Goal: Task Accomplishment & Management: Use online tool/utility

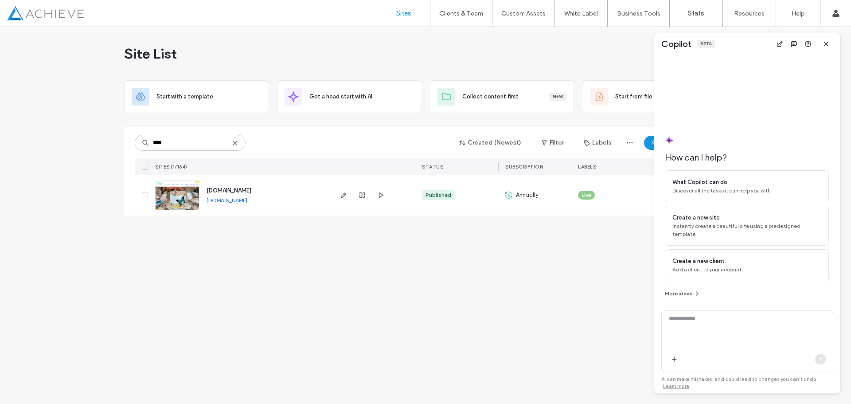
type input "****"
click at [176, 199] on img at bounding box center [177, 210] width 43 height 60
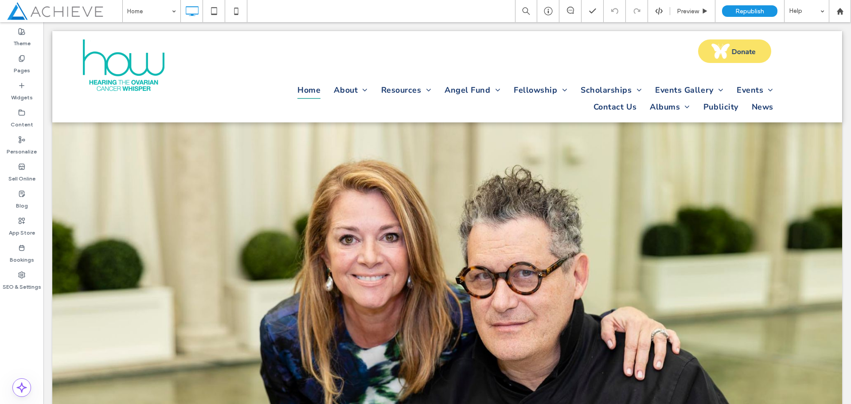
click at [18, 117] on label "Content" at bounding box center [22, 122] width 23 height 12
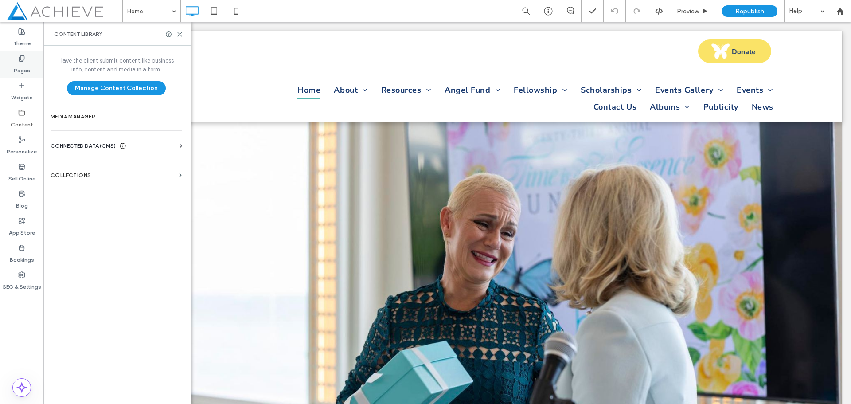
click at [21, 62] on icon at bounding box center [21, 58] width 7 height 7
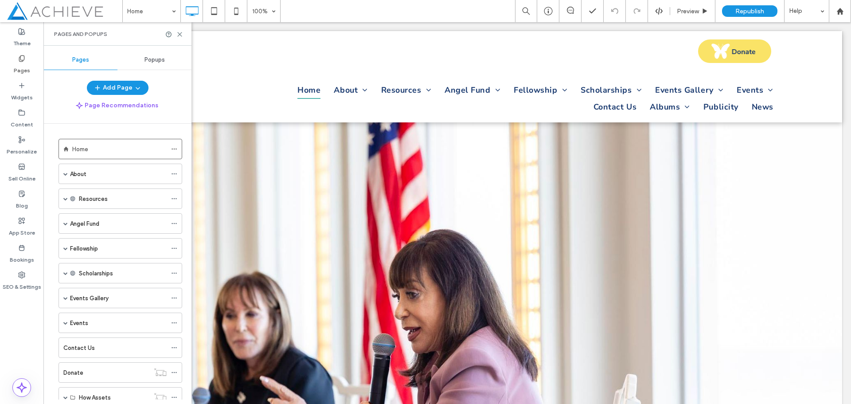
click at [156, 62] on span "Popups" at bounding box center [154, 59] width 20 height 7
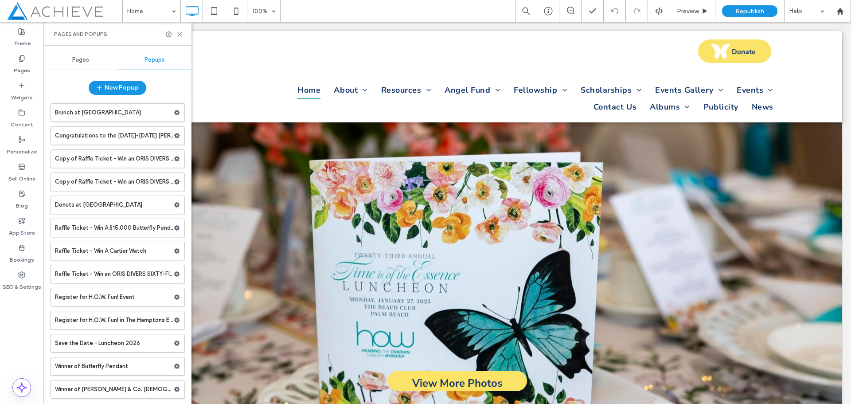
scroll to position [37, 0]
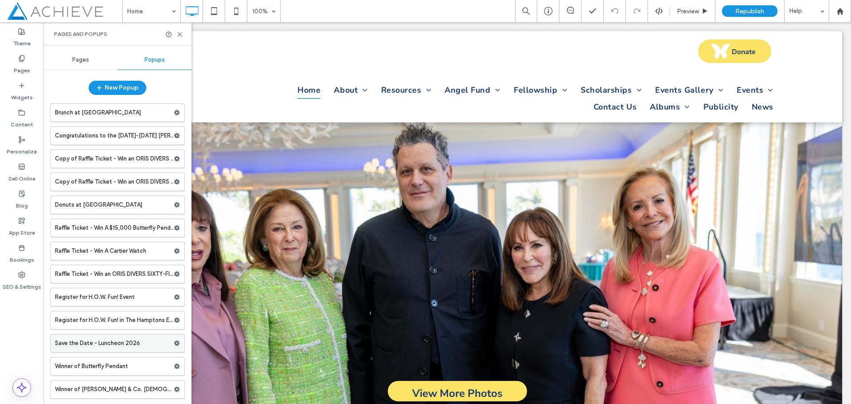
click at [174, 342] on icon at bounding box center [177, 343] width 6 height 6
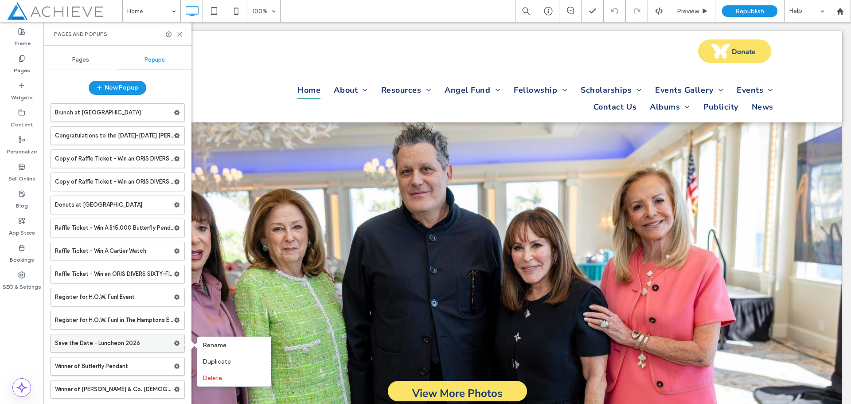
click at [148, 342] on label "Save the Date - Luncheon 2026" at bounding box center [114, 343] width 119 height 18
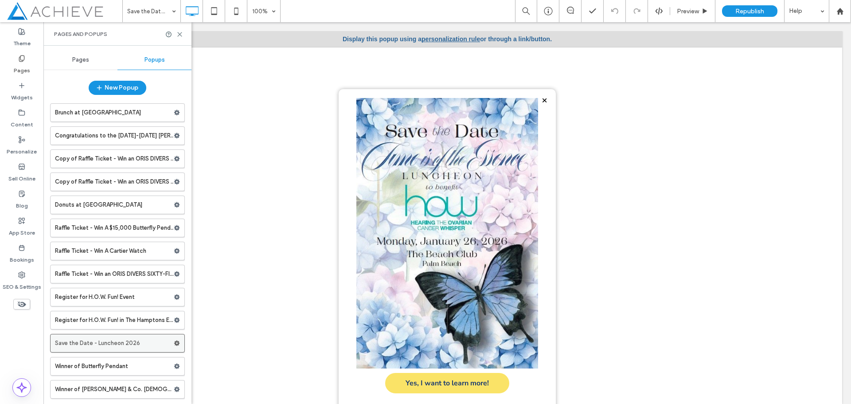
click at [174, 340] on icon at bounding box center [177, 343] width 6 height 6
click at [120, 342] on label "Save the Date - Luncheon 2026" at bounding box center [114, 343] width 119 height 18
click at [457, 39] on div at bounding box center [447, 43] width 217 height 91
click at [174, 109] on span at bounding box center [177, 112] width 6 height 13
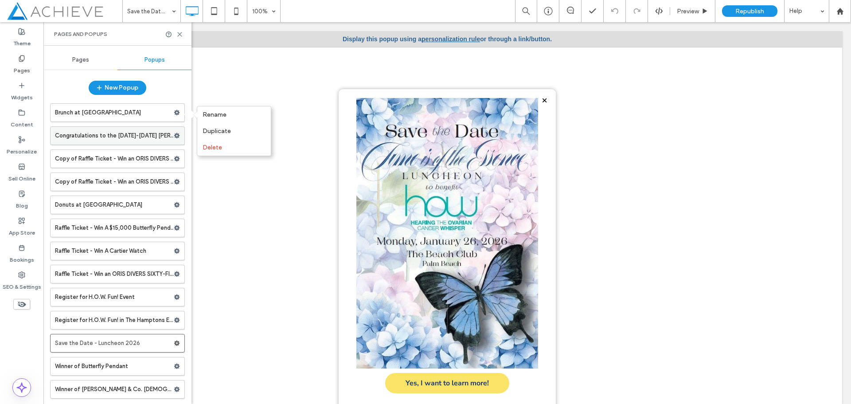
click at [174, 132] on span at bounding box center [177, 135] width 6 height 13
click at [162, 82] on div "New Popup" at bounding box center [117, 90] width 148 height 19
click at [98, 114] on label "Brunch at [GEOGRAPHIC_DATA]" at bounding box center [114, 113] width 119 height 18
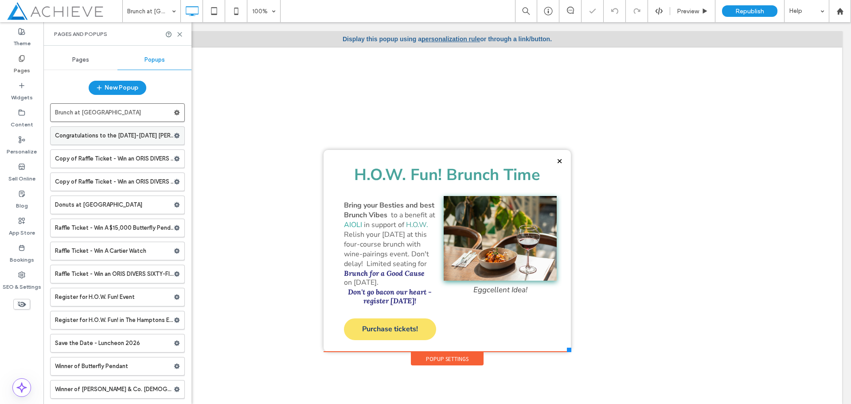
click at [101, 139] on label "Congratulations to the [DATE]-[DATE] [PERSON_NAME] Medical Scholarship Recipien…" at bounding box center [114, 136] width 119 height 18
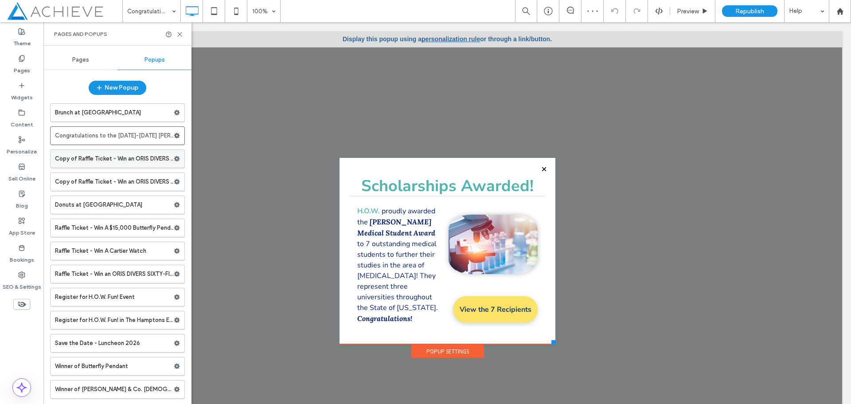
click at [103, 158] on label "Copy of Raffle Ticket - Win an ORIS DIVERS SIXTY-FIVE" at bounding box center [114, 159] width 119 height 18
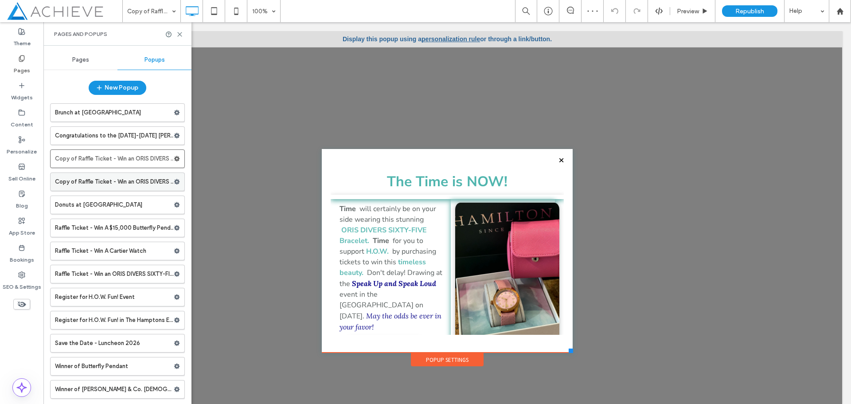
click at [105, 181] on label "Copy of Raffle Ticket - Win an ORIS DIVERS SIXTY-FIVE" at bounding box center [114, 182] width 119 height 18
click at [106, 202] on label "Donuts at [GEOGRAPHIC_DATA]" at bounding box center [114, 205] width 119 height 18
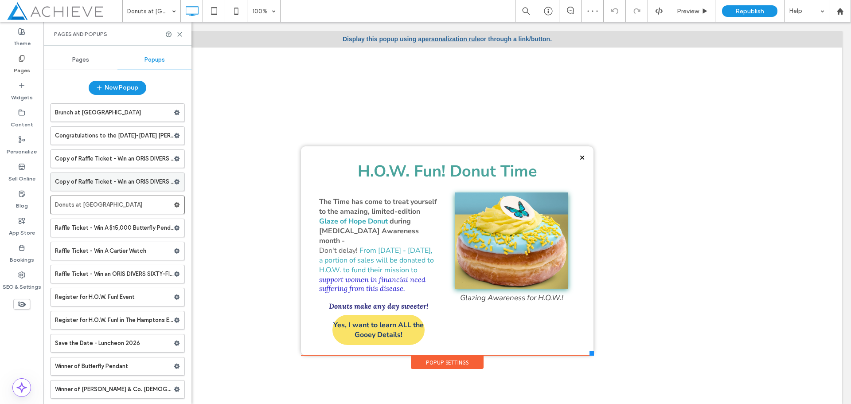
click at [112, 180] on label "Copy of Raffle Ticket - Win an ORIS DIVERS SIXTY-FIVE" at bounding box center [114, 182] width 119 height 18
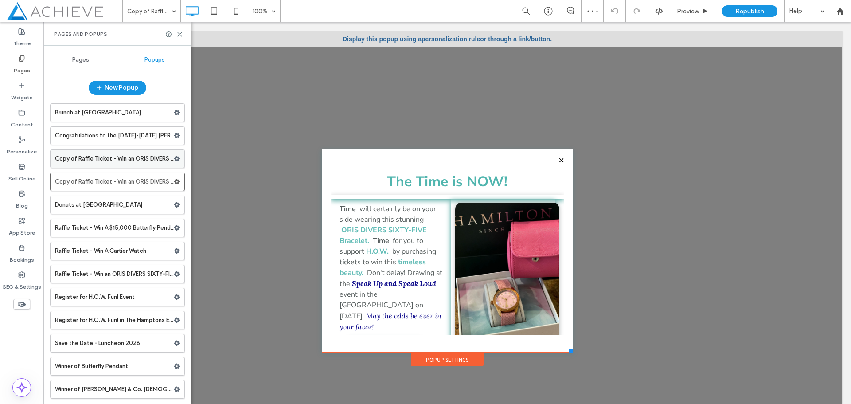
click at [113, 158] on label "Copy of Raffle Ticket - Win an ORIS DIVERS SIXTY-FIVE" at bounding box center [114, 159] width 119 height 18
click at [458, 38] on link "personalization rule" at bounding box center [451, 38] width 59 height 7
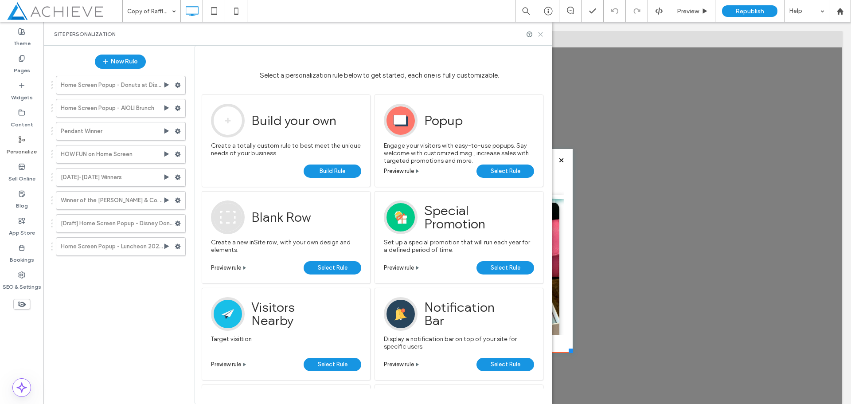
drag, startPoint x: 539, startPoint y: 33, endPoint x: 492, endPoint y: 15, distance: 50.1
click at [539, 33] on icon at bounding box center [540, 34] width 7 height 7
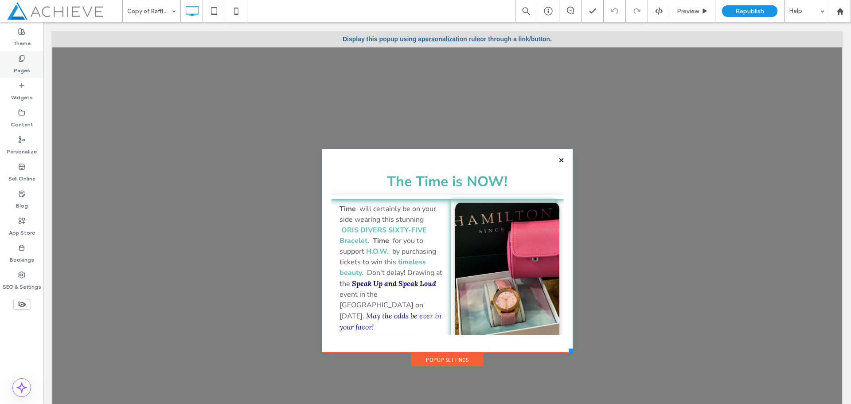
click at [19, 66] on label "Pages" at bounding box center [22, 68] width 16 height 12
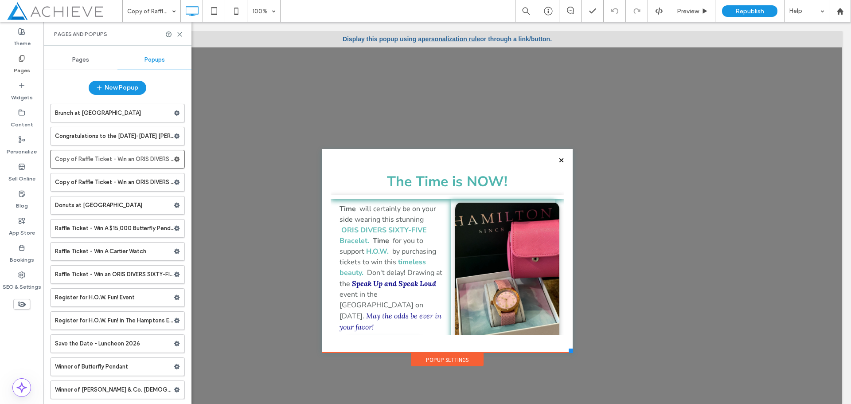
click at [145, 62] on span "Popups" at bounding box center [154, 59] width 20 height 7
click at [123, 343] on label "Save the Date - Luncheon 2026" at bounding box center [114, 343] width 119 height 18
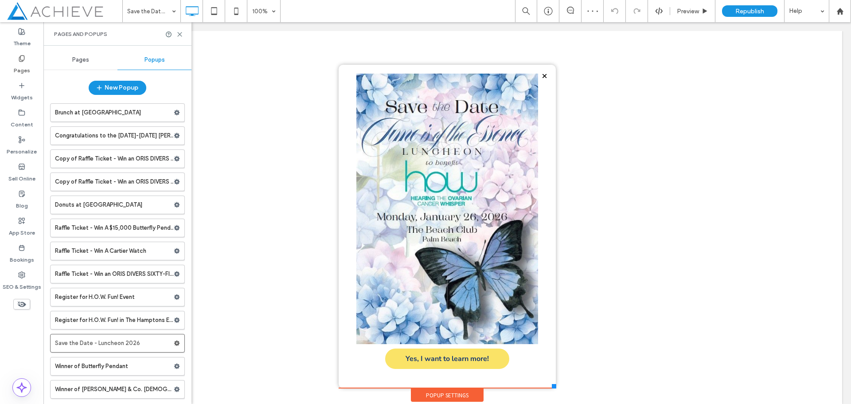
scroll to position [38, 0]
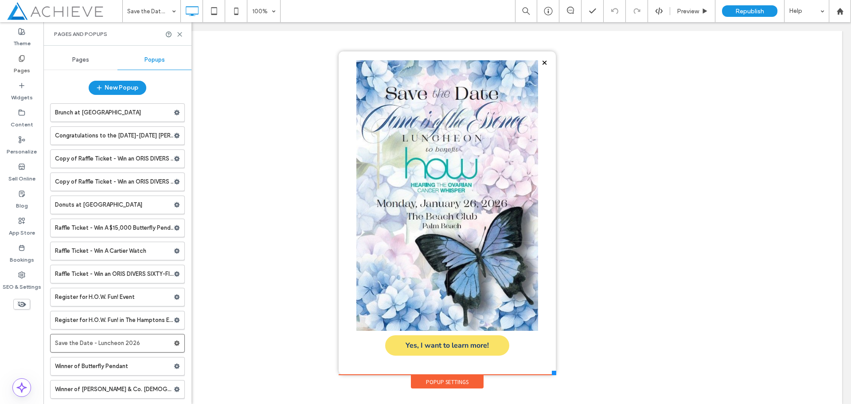
click at [452, 378] on div "Popup Settings" at bounding box center [447, 381] width 73 height 13
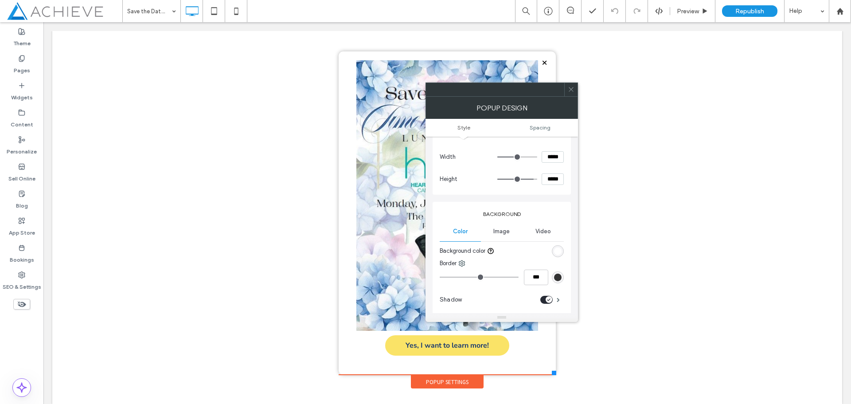
scroll to position [0, 0]
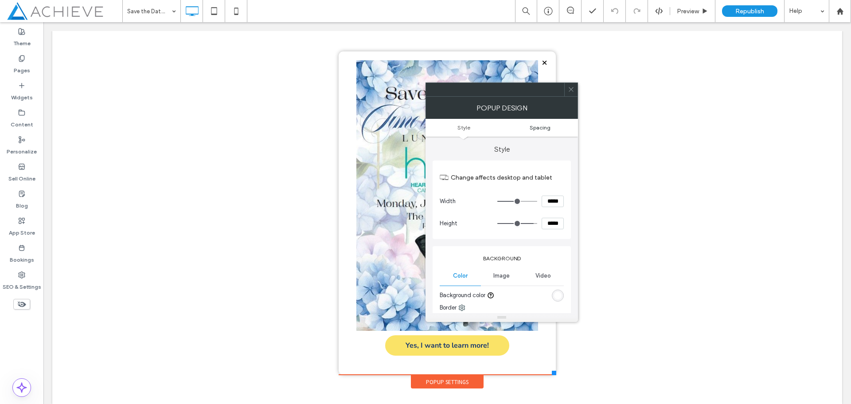
click at [534, 127] on span "Spacing" at bounding box center [540, 127] width 21 height 7
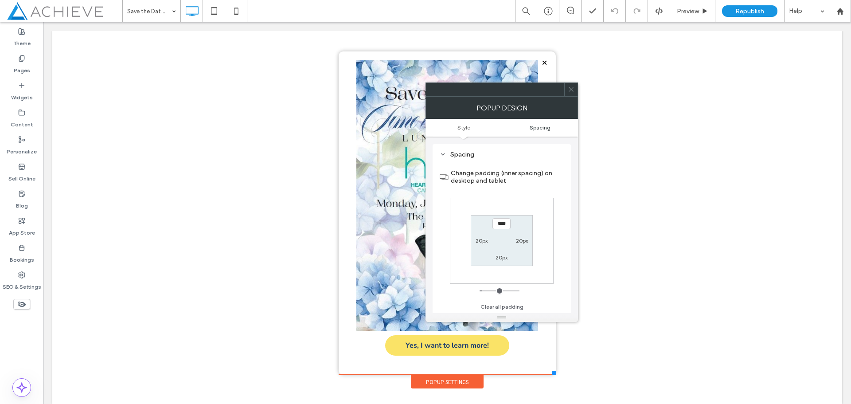
scroll to position [304, 0]
click at [461, 125] on span "Style" at bounding box center [463, 127] width 13 height 7
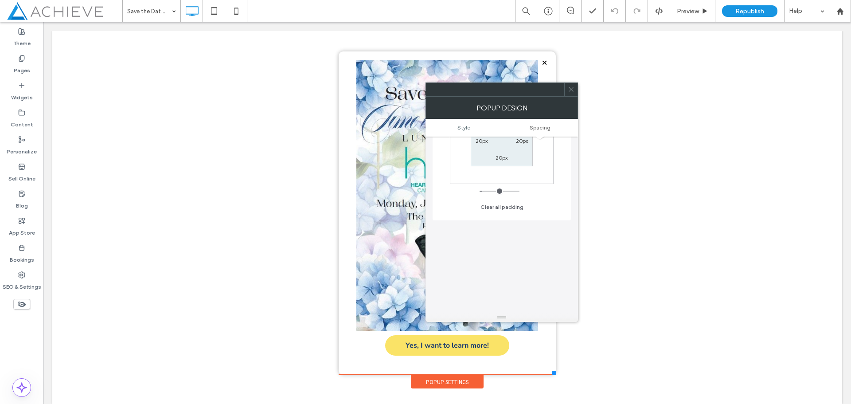
scroll to position [459, 0]
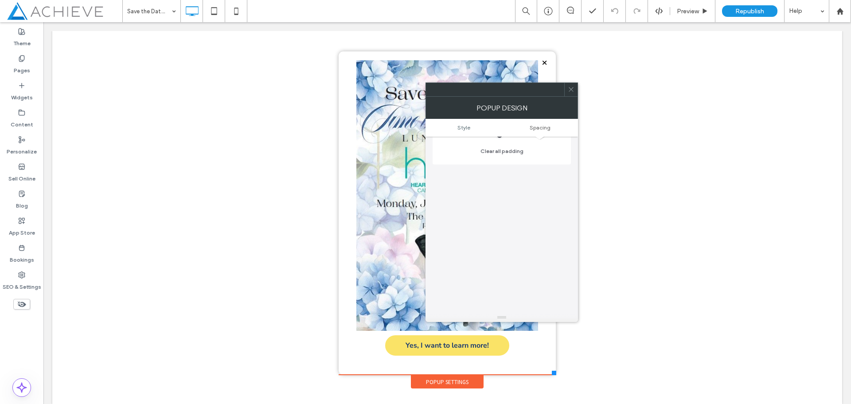
click at [259, 321] on div at bounding box center [447, 184] width 790 height 382
click at [570, 90] on icon at bounding box center [571, 89] width 7 height 7
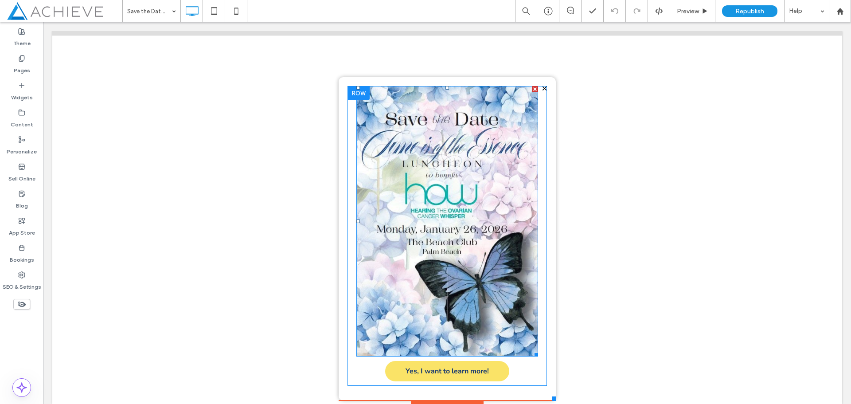
scroll to position [0, 0]
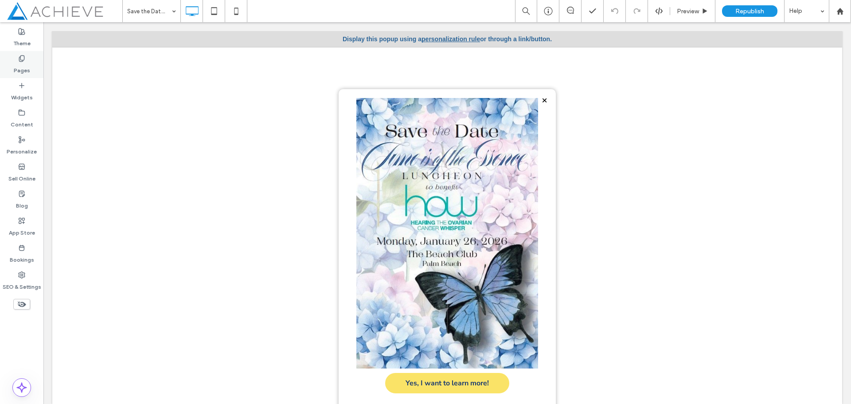
click at [20, 62] on label "Pages" at bounding box center [22, 68] width 16 height 12
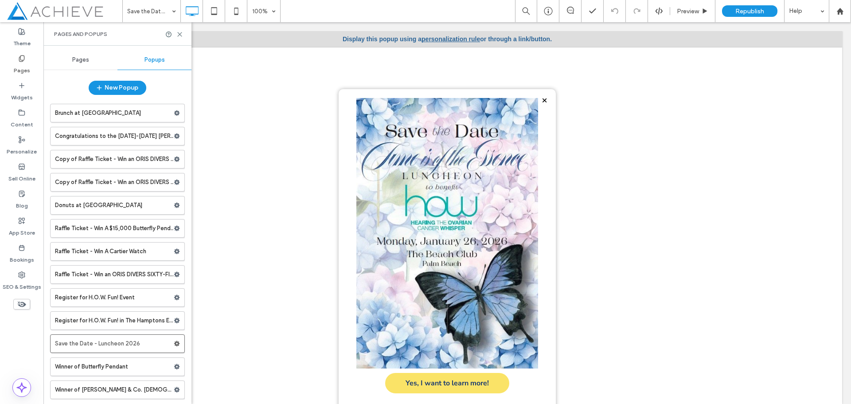
click at [159, 61] on span "Popups" at bounding box center [154, 59] width 20 height 7
click at [113, 366] on label "Winner of Butterfly Pendant" at bounding box center [114, 366] width 119 height 18
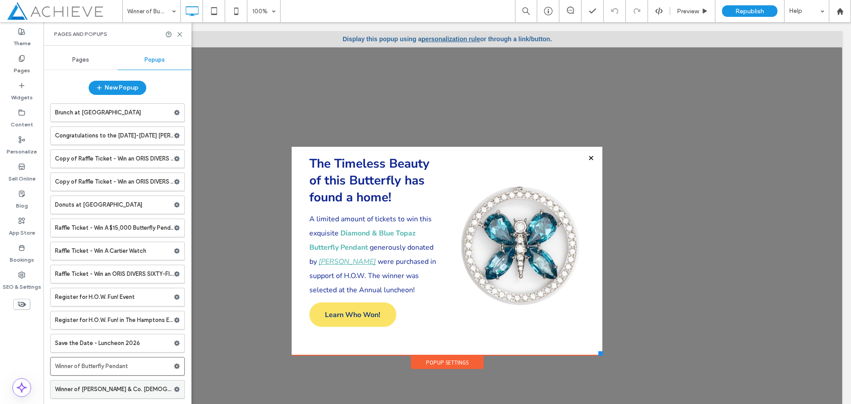
click at [121, 388] on label "Winner of [PERSON_NAME] & Co. [DEMOGRAPHIC_DATA] Watch" at bounding box center [114, 389] width 119 height 18
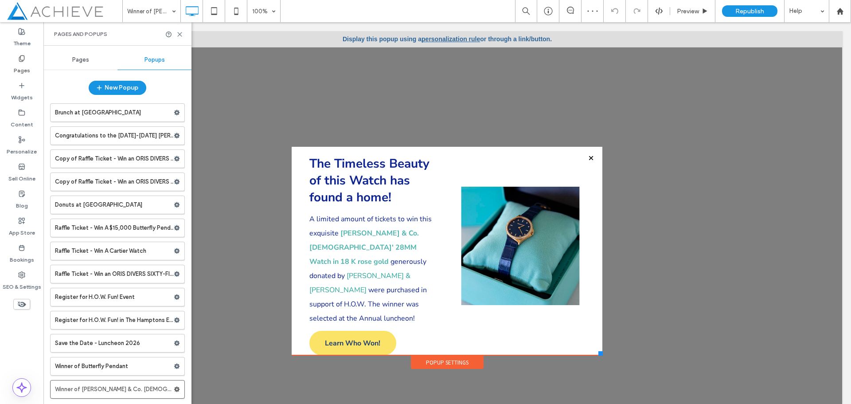
click at [125, 319] on label "Register for H.O.W. Fun! in The Hamptons Event" at bounding box center [114, 320] width 119 height 18
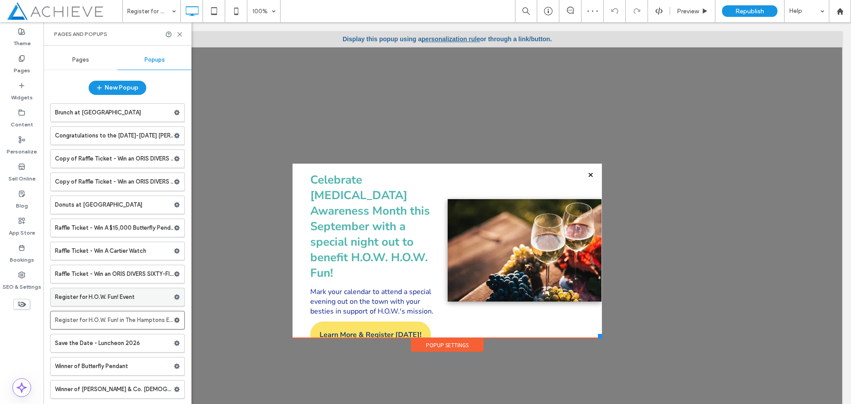
click at [116, 298] on label "Register for H.O.W. Fun! Event" at bounding box center [114, 297] width 119 height 18
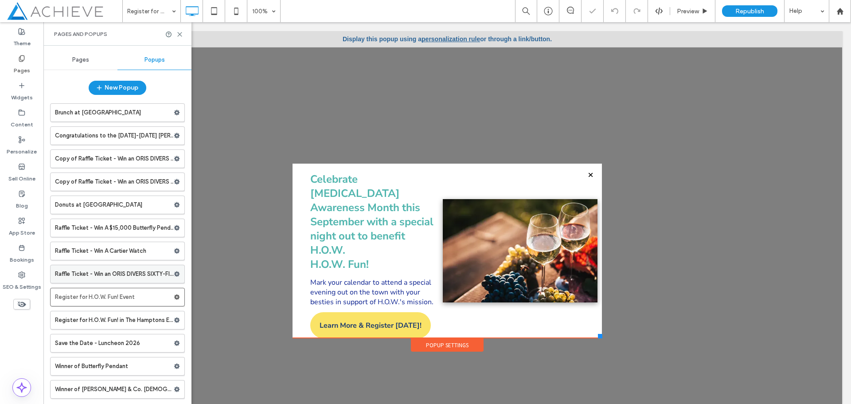
click at [129, 276] on label "Raffle Ticket - Win an ORIS DIVERS SIXTY-FIVE" at bounding box center [114, 274] width 119 height 18
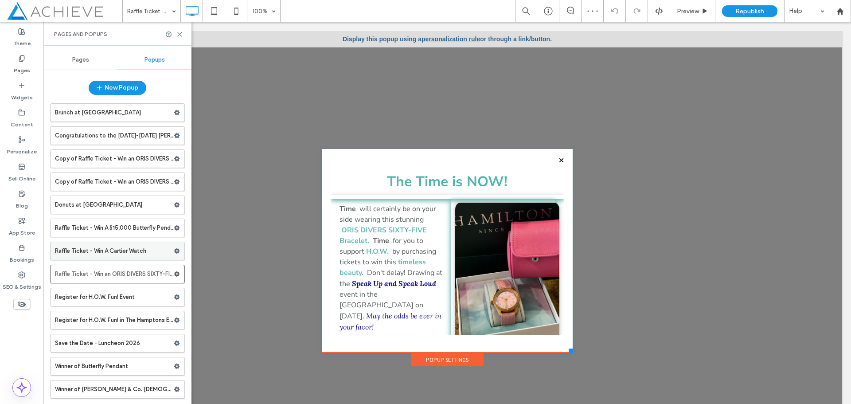
click at [106, 249] on label "Raffle Ticket - Win A Cartier Watch" at bounding box center [114, 251] width 119 height 18
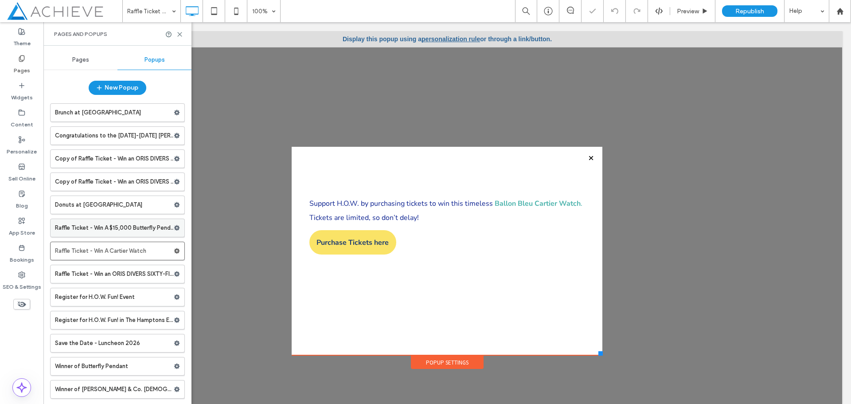
click at [115, 228] on label "Raffle Ticket - Win A $15,000 Butterfly Pendant" at bounding box center [114, 228] width 119 height 18
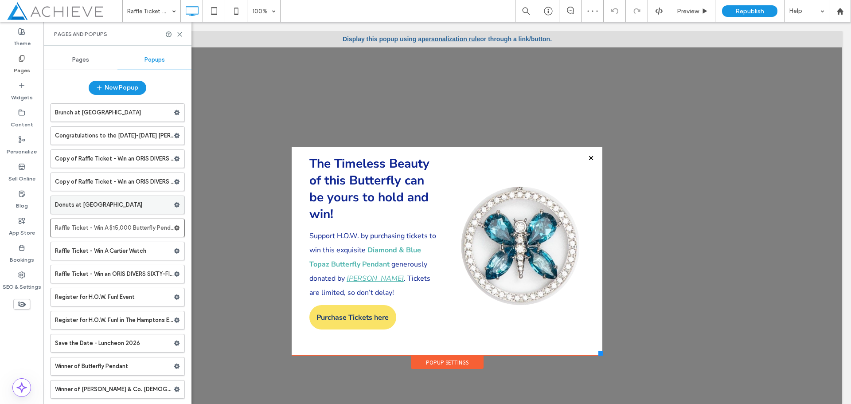
click at [127, 202] on label "Donuts at [GEOGRAPHIC_DATA]" at bounding box center [114, 205] width 119 height 18
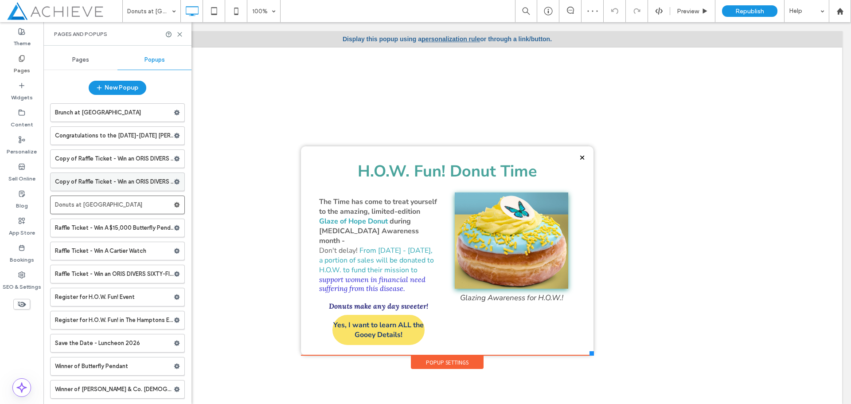
click at [128, 178] on label "Copy of Raffle Ticket - Win an ORIS DIVERS SIXTY-FIVE" at bounding box center [114, 182] width 119 height 18
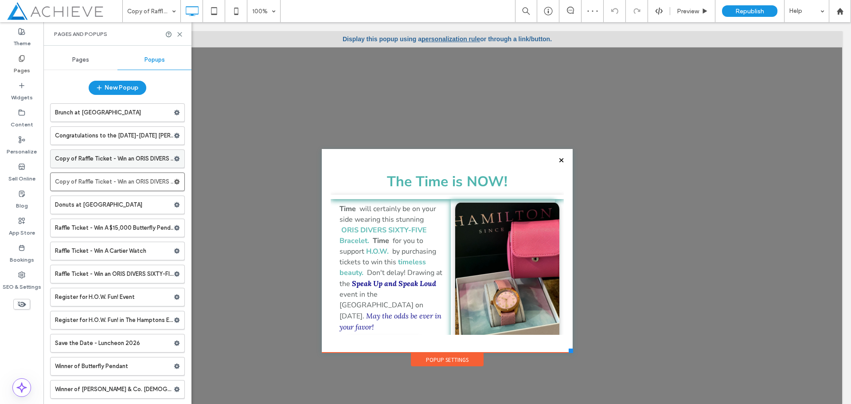
click at [116, 160] on label "Copy of Raffle Ticket - Win an ORIS DIVERS SIXTY-FIVE" at bounding box center [114, 159] width 119 height 18
drag, startPoint x: 121, startPoint y: 139, endPoint x: 144, endPoint y: 137, distance: 23.6
click at [121, 138] on label "Congratulations to the [DATE]-[DATE] [PERSON_NAME] Medical Scholarship Recipien…" at bounding box center [114, 136] width 119 height 18
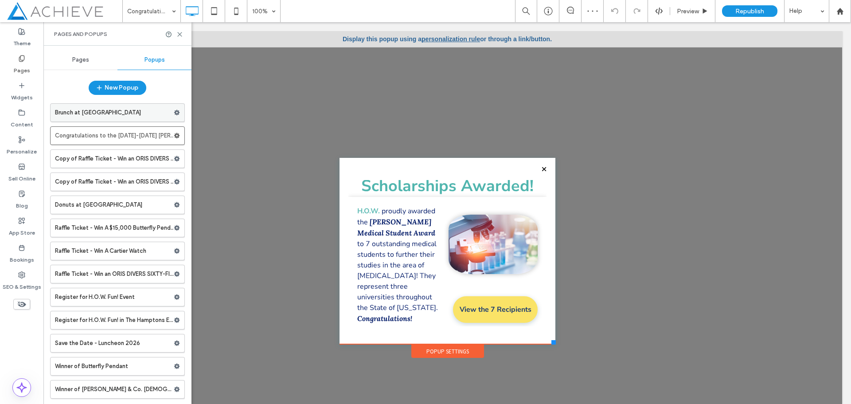
click at [119, 105] on label "Brunch at [GEOGRAPHIC_DATA]" at bounding box center [114, 113] width 119 height 18
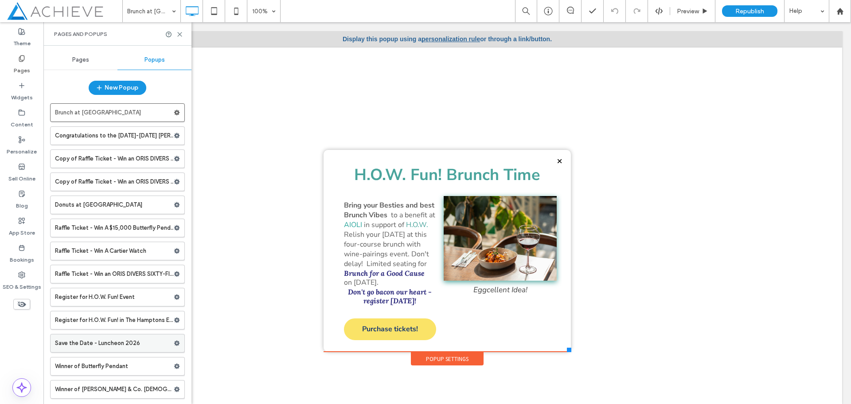
click at [133, 344] on label "Save the Date - Luncheon 2026" at bounding box center [114, 343] width 119 height 18
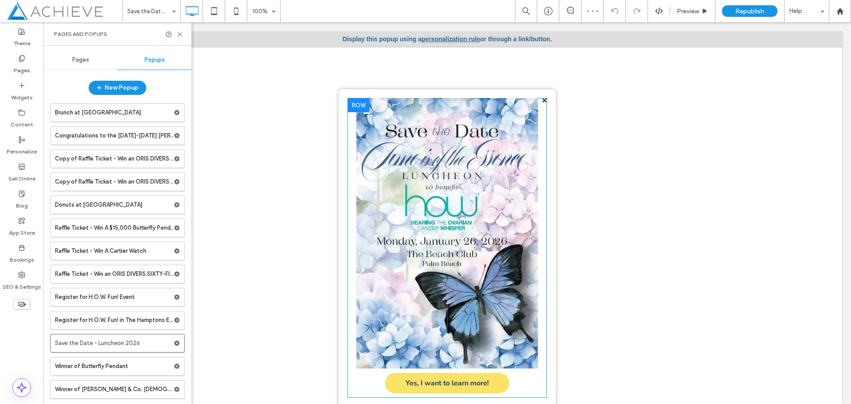
click at [357, 104] on div at bounding box center [358, 105] width 22 height 14
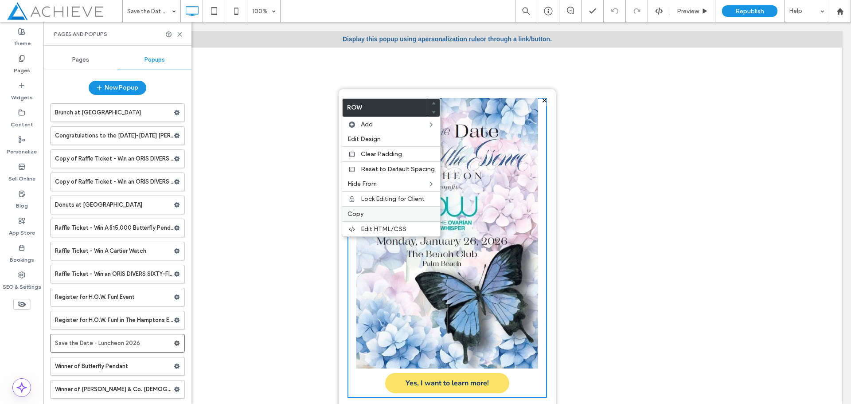
click at [370, 215] on label "Copy" at bounding box center [390, 214] width 87 height 8
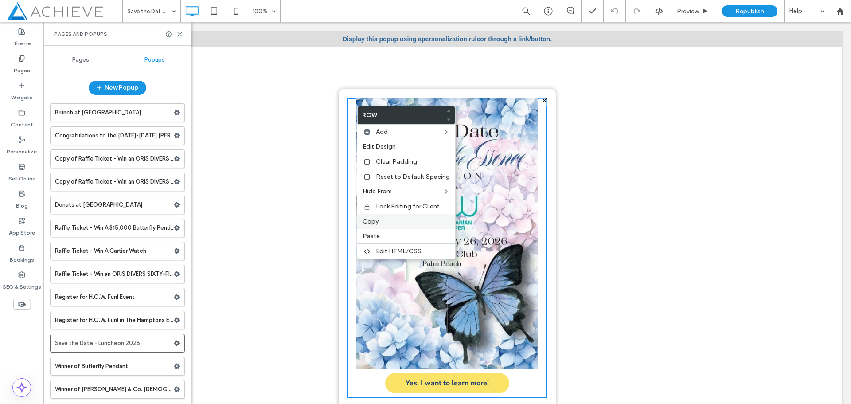
click at [390, 220] on label "Copy" at bounding box center [406, 222] width 87 height 8
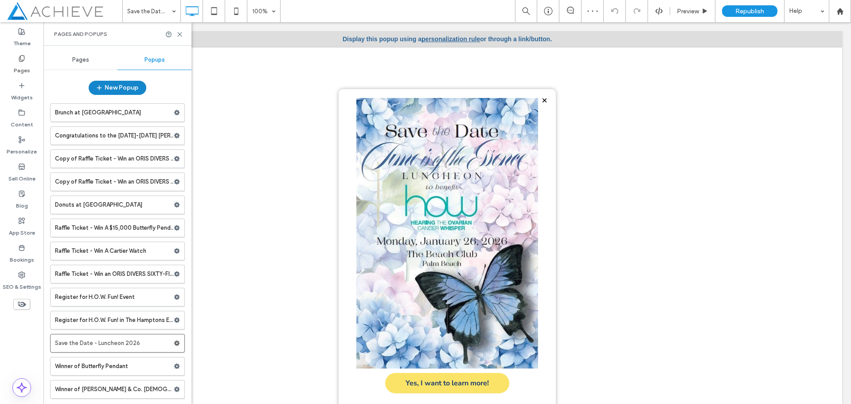
click at [124, 85] on button "New Popup" at bounding box center [118, 88] width 58 height 14
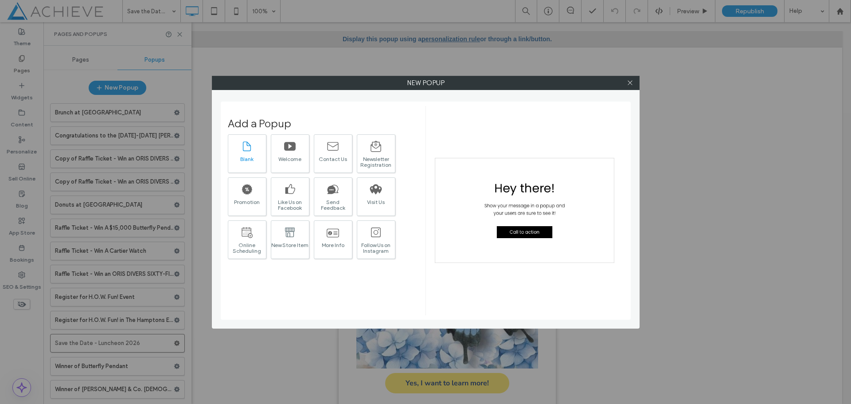
click at [246, 146] on icon at bounding box center [247, 146] width 12 height 12
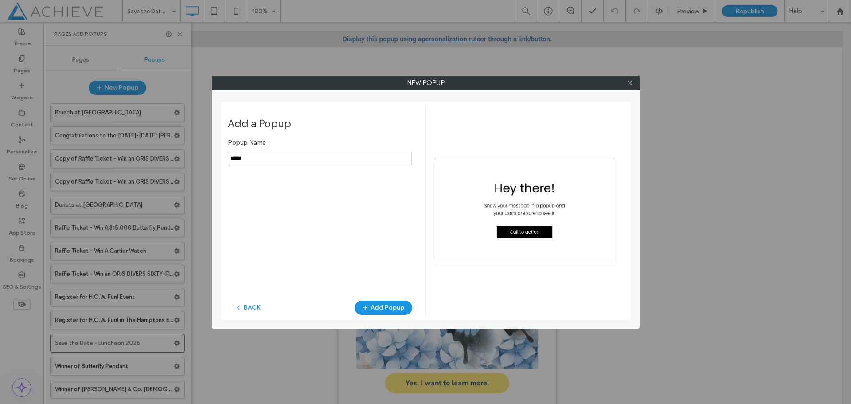
drag, startPoint x: 266, startPoint y: 160, endPoint x: 164, endPoint y: 158, distance: 102.8
click at [164, 158] on div "New popup Add a Popup Popup Name BACK Add Popup" at bounding box center [425, 202] width 851 height 404
type input "**********"
click at [394, 304] on button "Add Popup" at bounding box center [384, 308] width 58 height 14
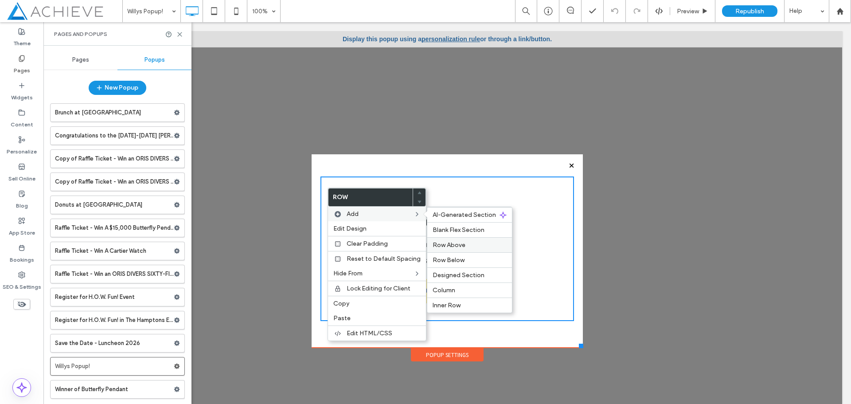
click at [459, 247] on span "Row Above" at bounding box center [449, 245] width 33 height 8
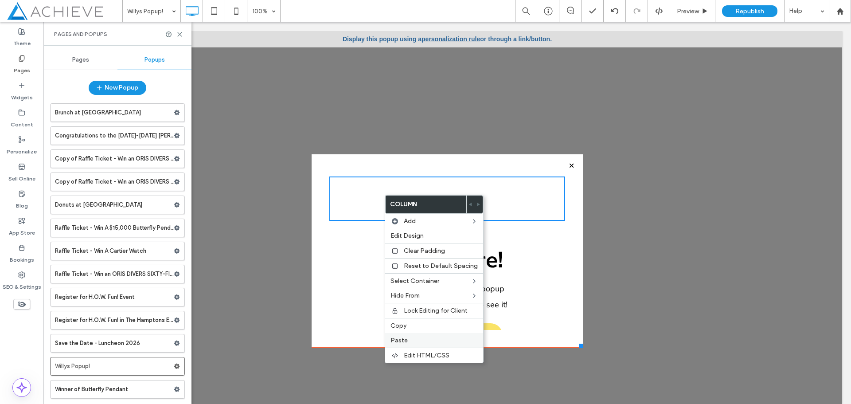
click at [419, 336] on label "Paste" at bounding box center [433, 340] width 87 height 8
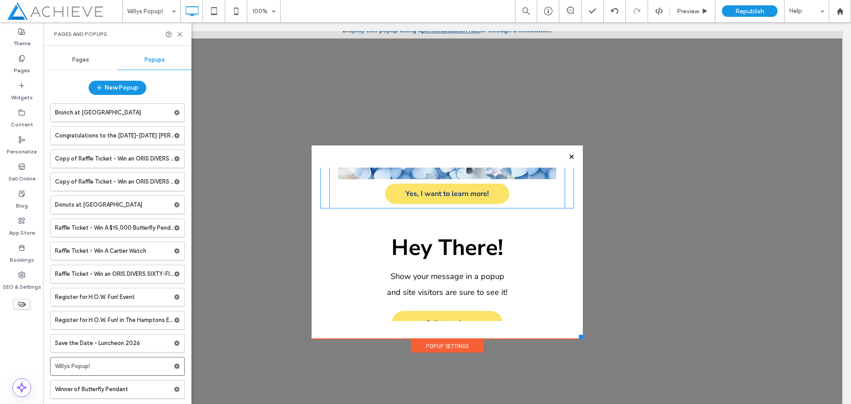
scroll to position [297, 0]
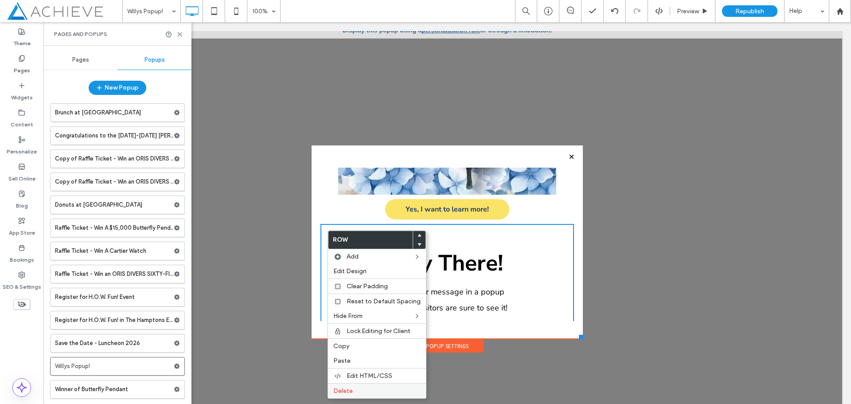
click at [347, 389] on span "Delete" at bounding box center [343, 391] width 20 height 8
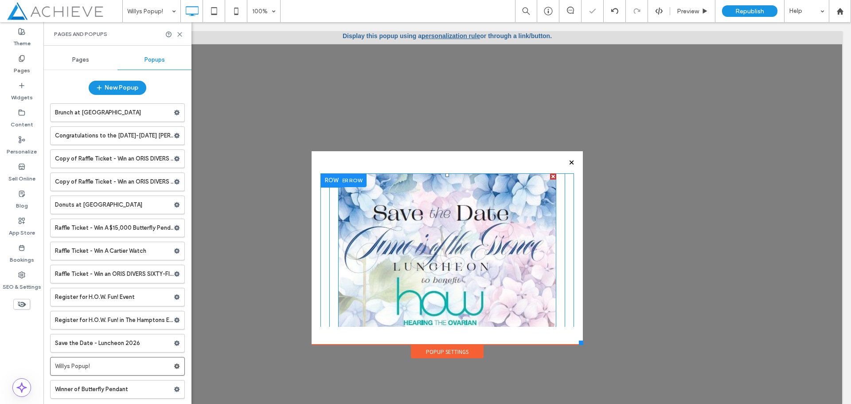
scroll to position [0, 0]
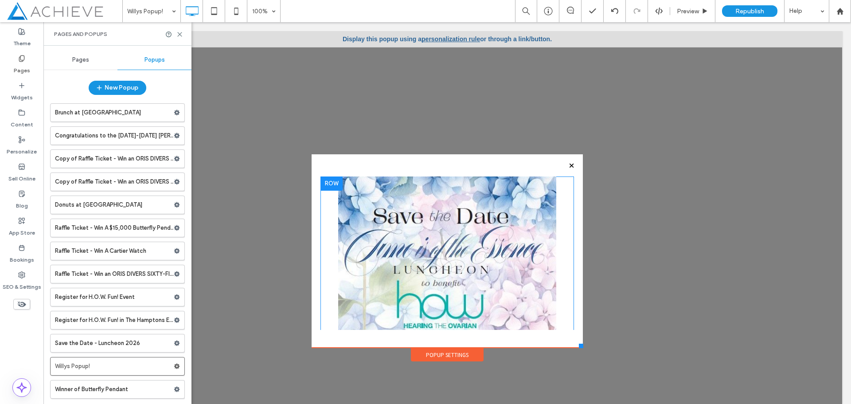
click at [320, 182] on div at bounding box center [331, 183] width 22 height 14
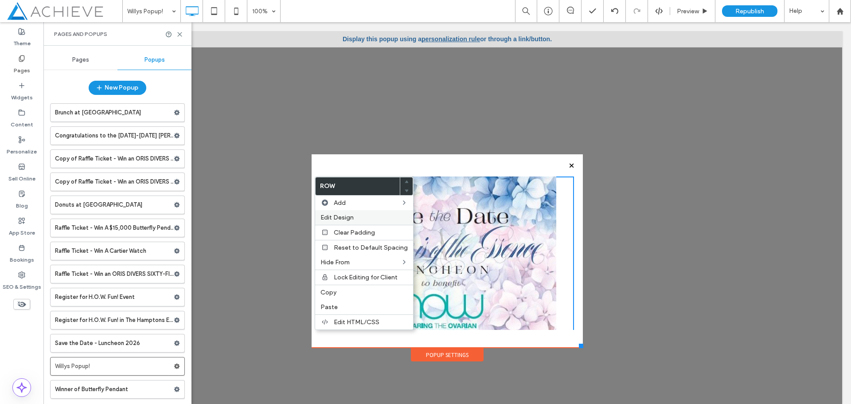
click at [336, 216] on span "Edit Design" at bounding box center [336, 218] width 33 height 8
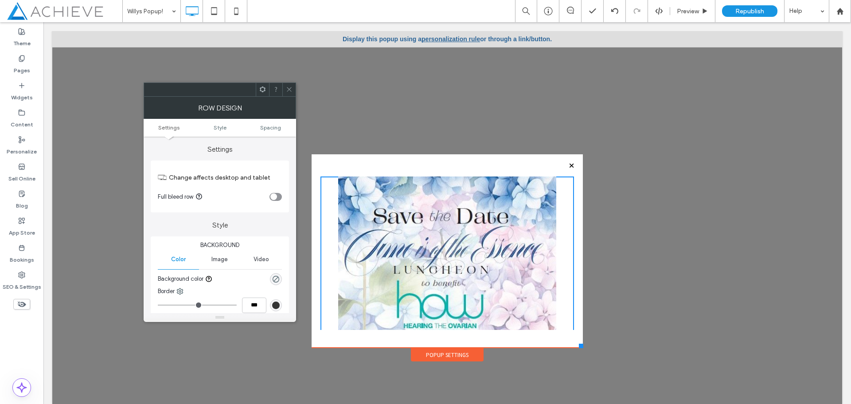
click at [273, 195] on icon "toggle" at bounding box center [274, 196] width 4 height 3
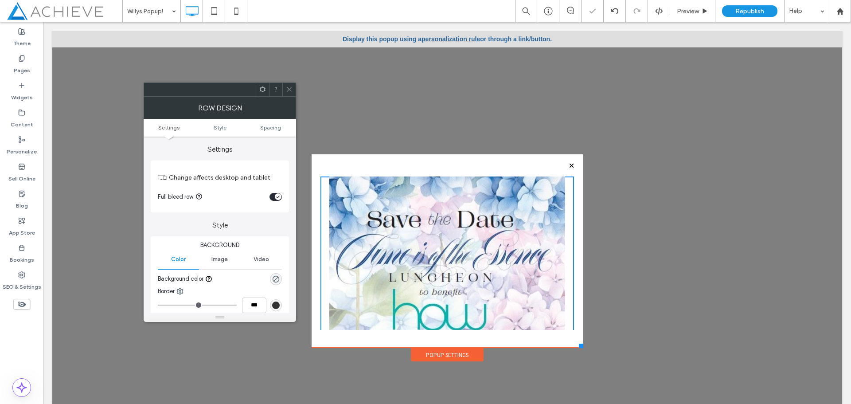
click at [273, 195] on div "toggle" at bounding box center [275, 197] width 12 height 8
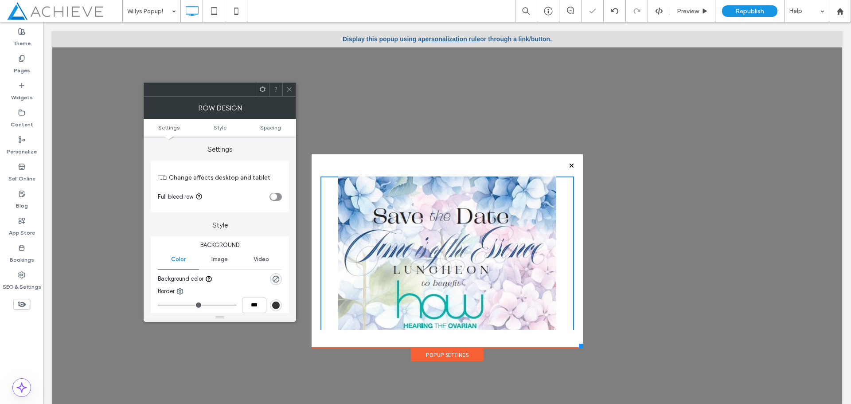
click at [273, 195] on icon "toggle" at bounding box center [274, 196] width 4 height 3
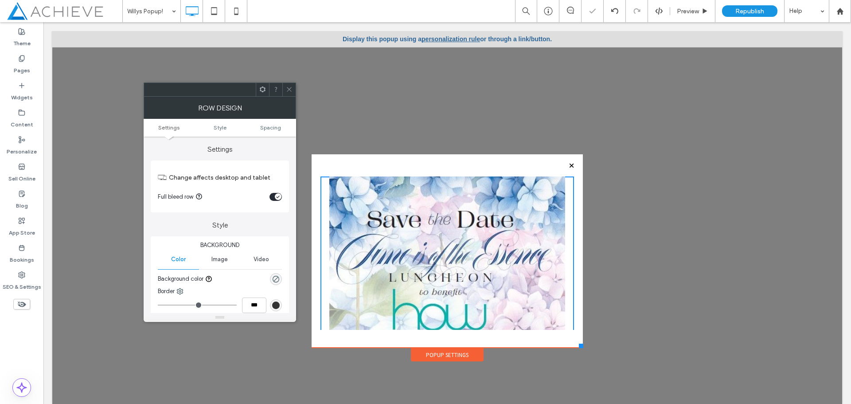
click at [273, 195] on div "toggle" at bounding box center [275, 197] width 12 height 8
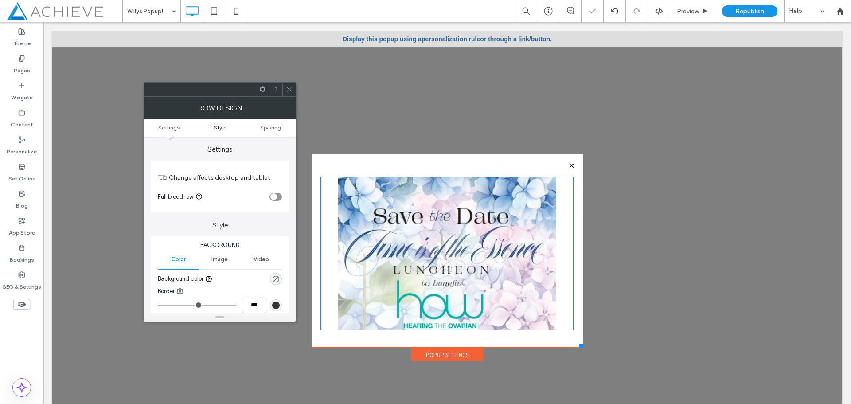
click at [220, 129] on span "Style" at bounding box center [220, 127] width 13 height 7
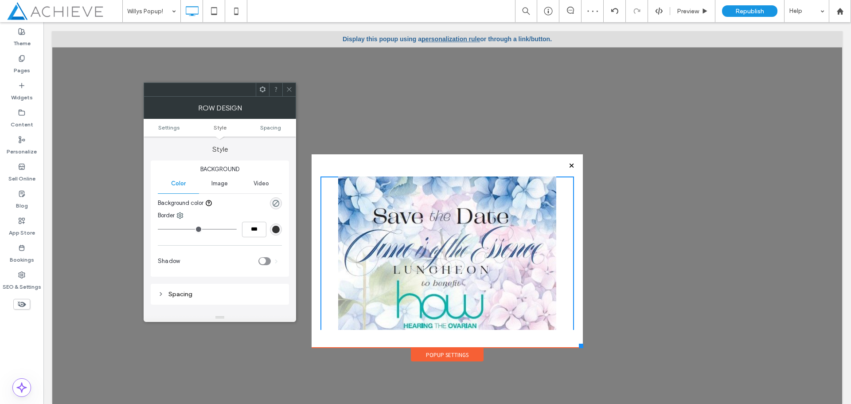
scroll to position [120, 0]
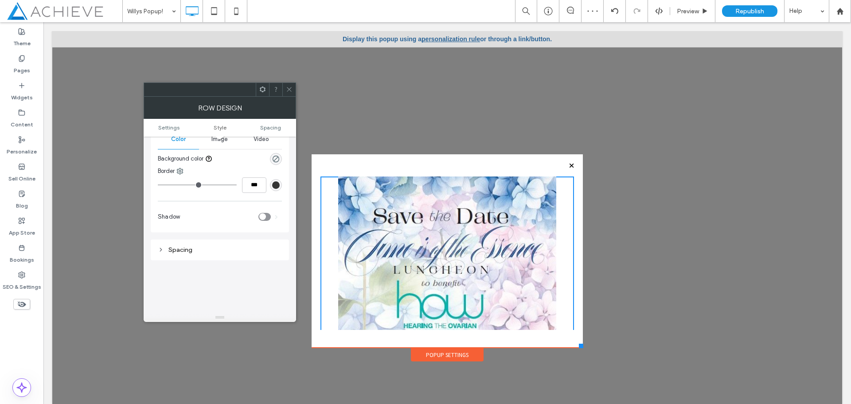
click at [271, 123] on ul "Settings Style Spacing" at bounding box center [220, 128] width 152 height 18
click at [223, 125] on span "Style" at bounding box center [220, 127] width 13 height 7
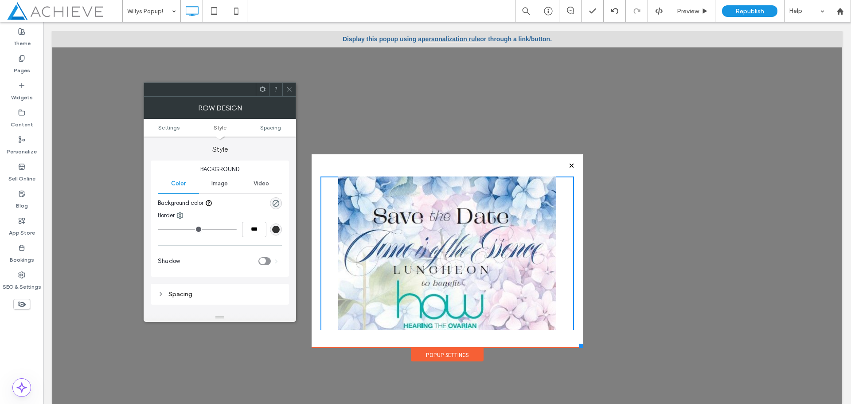
scroll to position [76, 0]
click at [168, 127] on span "Settings" at bounding box center [168, 127] width 21 height 7
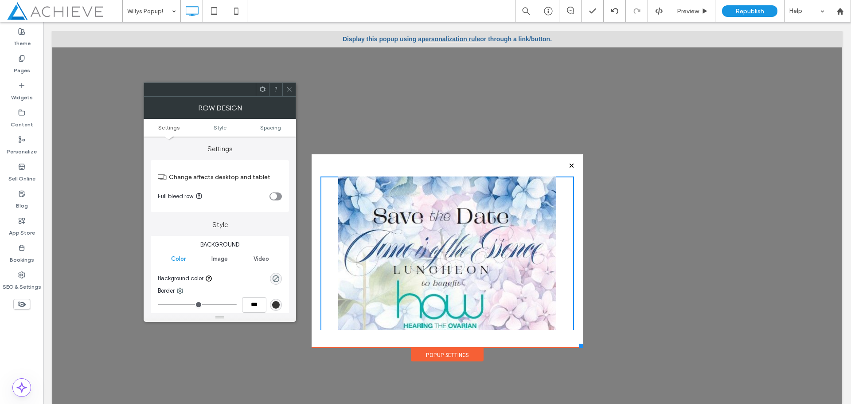
scroll to position [0, 0]
click at [286, 90] on icon at bounding box center [289, 89] width 7 height 7
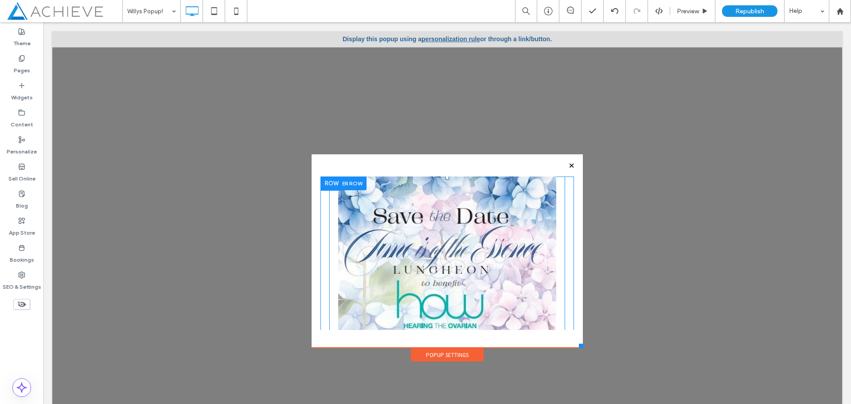
click at [349, 184] on div at bounding box center [347, 183] width 37 height 14
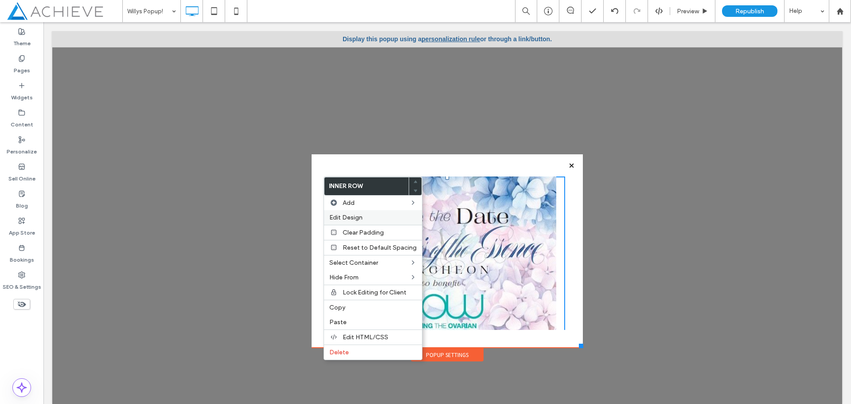
click at [352, 218] on span "Edit Design" at bounding box center [345, 218] width 33 height 8
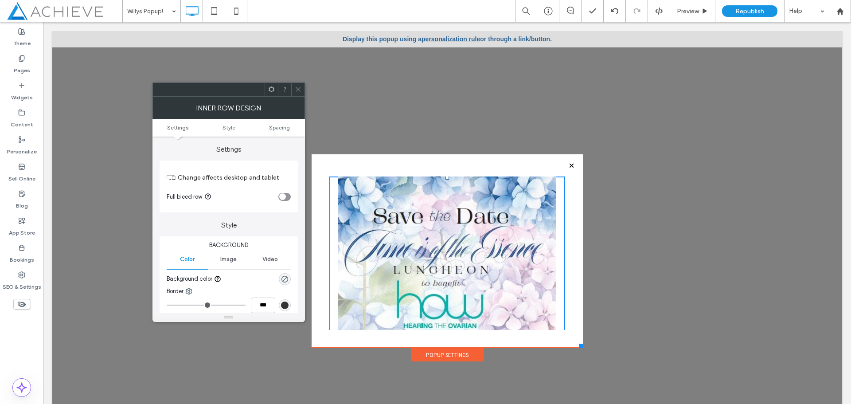
click at [224, 122] on ul "Settings Style Spacing" at bounding box center [228, 128] width 152 height 18
click at [225, 126] on span "Style" at bounding box center [228, 127] width 13 height 7
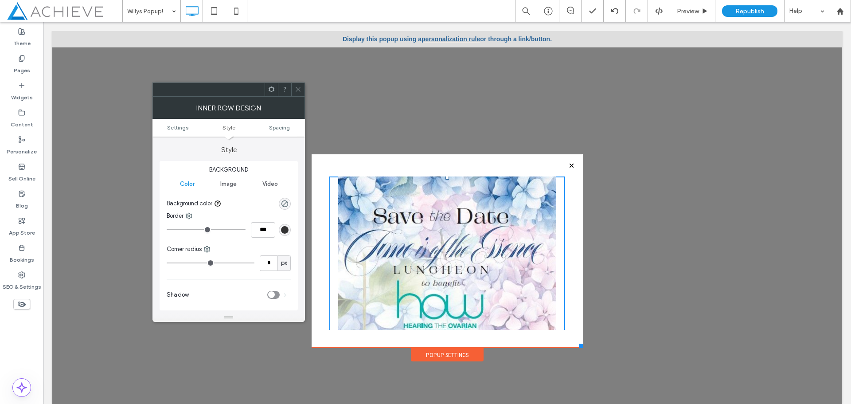
scroll to position [76, 0]
click at [296, 89] on icon at bounding box center [298, 89] width 7 height 7
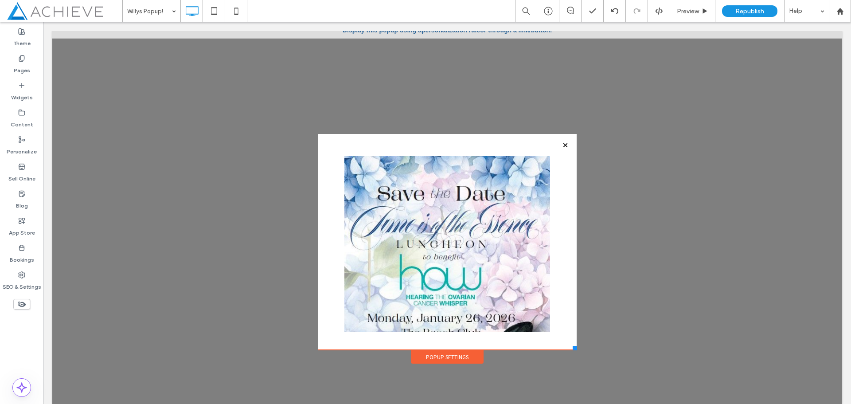
scroll to position [0, 0]
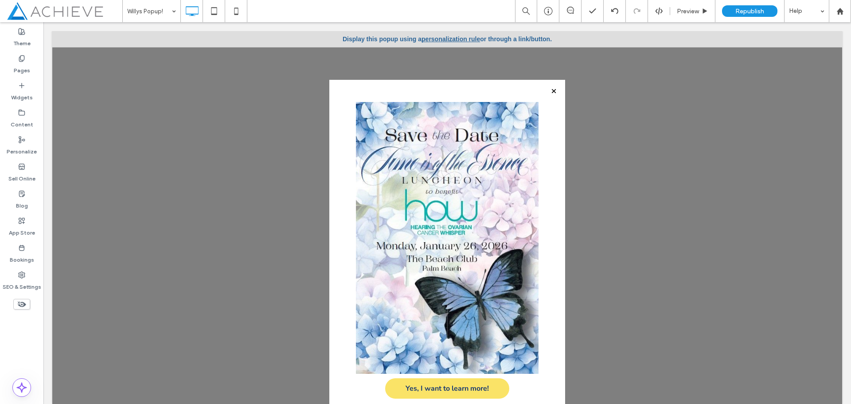
drag, startPoint x: 574, startPoint y: 346, endPoint x: 558, endPoint y: 424, distance: 79.6
click at [558, 403] on html "Click To Paste Click To Paste Home About Board of Directors Medical Advisory Bo…" at bounding box center [447, 217] width 808 height 390
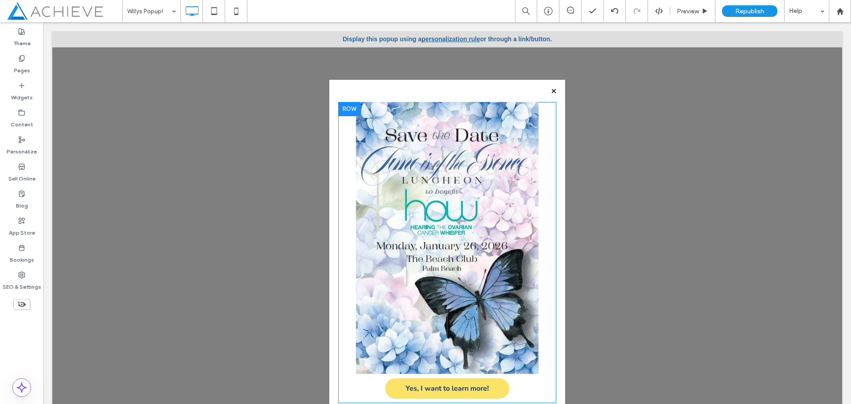
click at [338, 108] on div at bounding box center [349, 109] width 22 height 14
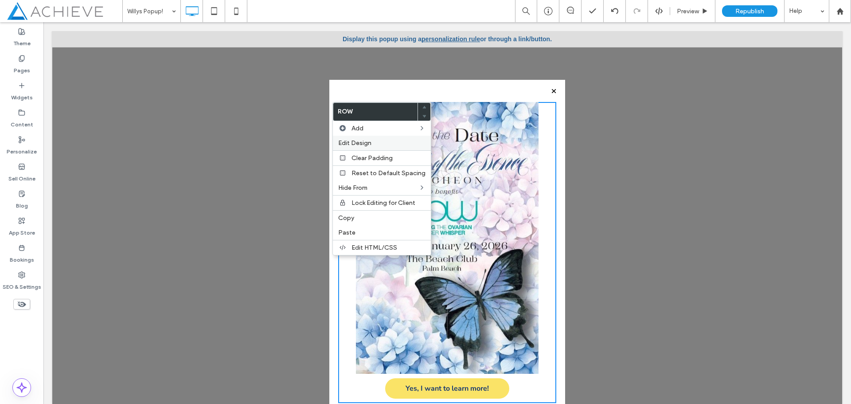
click at [358, 142] on span "Edit Design" at bounding box center [354, 143] width 33 height 8
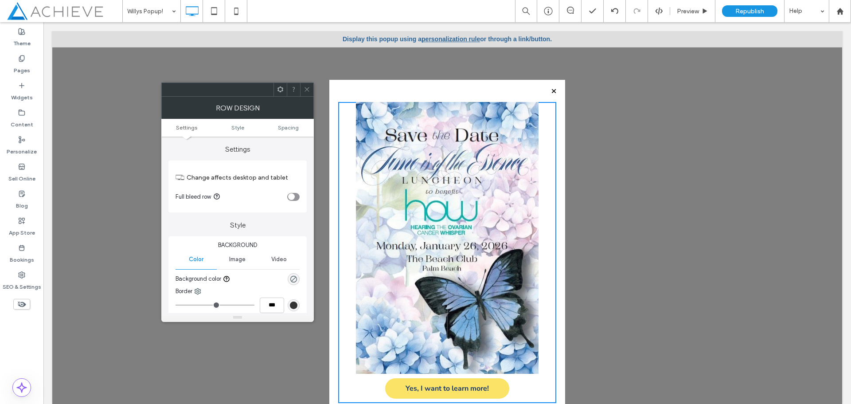
click at [289, 197] on icon "toggle" at bounding box center [291, 196] width 4 height 3
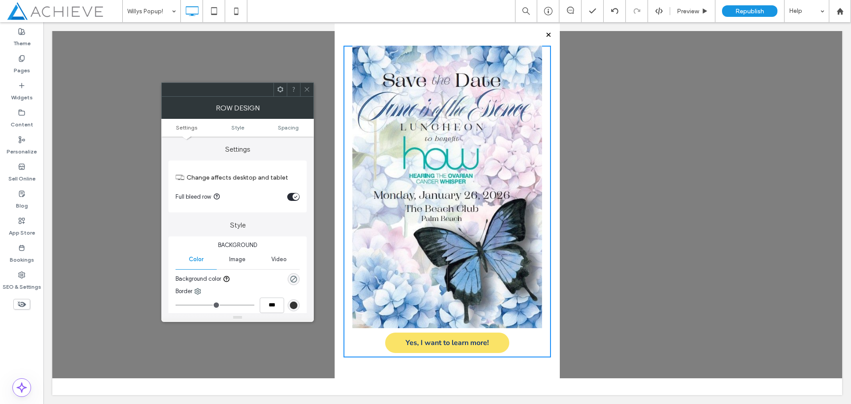
drag, startPoint x: 554, startPoint y: 363, endPoint x: 553, endPoint y: 387, distance: 24.0
click at [553, 387] on div "Click To Paste Click To Paste Home About Board of Directors Medical Advisory Bo…" at bounding box center [447, 176] width 230 height 493
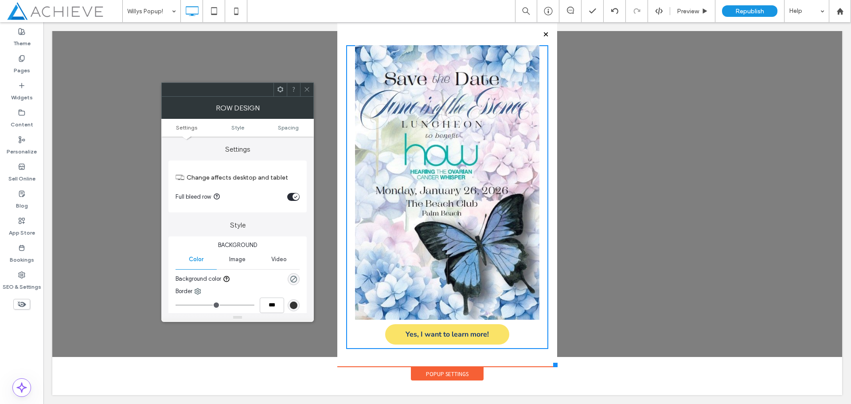
drag, startPoint x: 550, startPoint y: 363, endPoint x: 550, endPoint y: 345, distance: 18.2
click at [550, 345] on div "Click To Paste Click To Paste Home About Board of Directors Medical Advisory Bo…" at bounding box center [447, 156] width 224 height 452
click at [608, 296] on div at bounding box center [447, 166] width 790 height 382
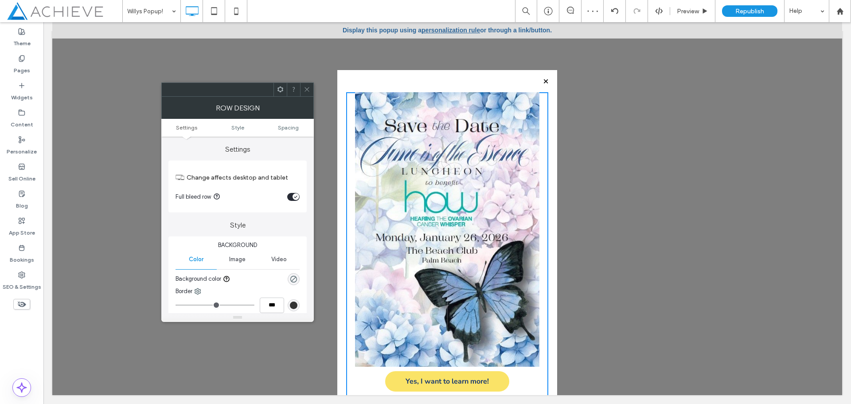
click at [304, 89] on icon at bounding box center [307, 89] width 7 height 7
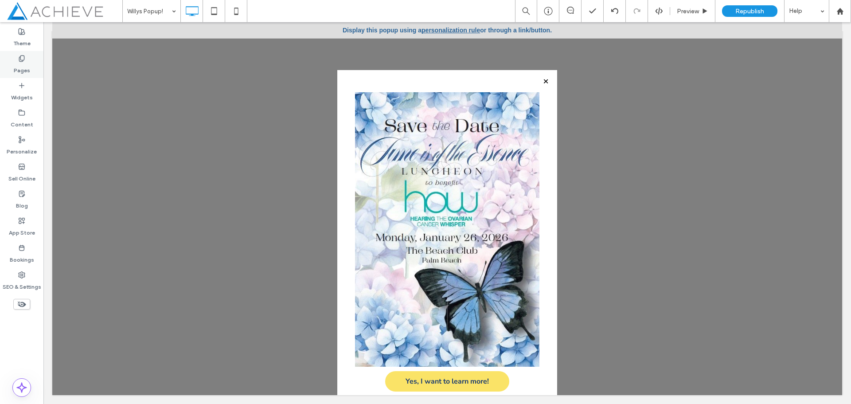
click at [15, 60] on div "Pages" at bounding box center [21, 64] width 43 height 27
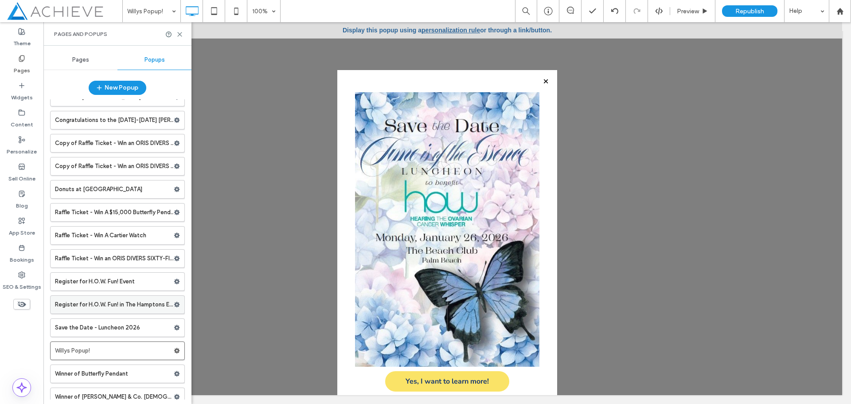
scroll to position [23, 0]
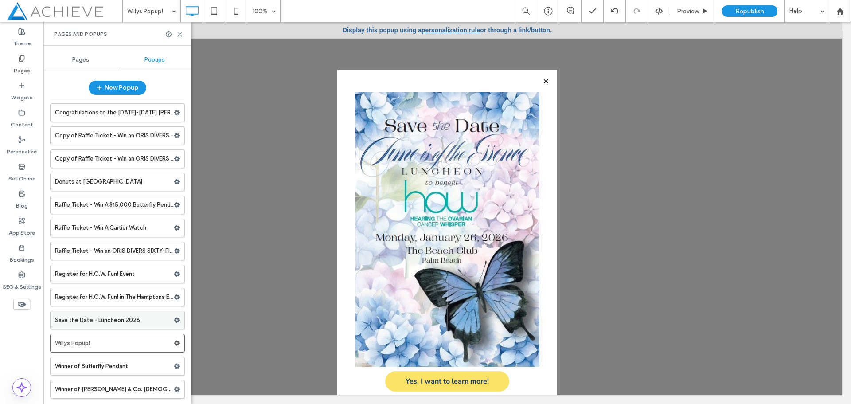
click at [139, 319] on label "Save the Date - Luncheon 2026" at bounding box center [114, 320] width 119 height 18
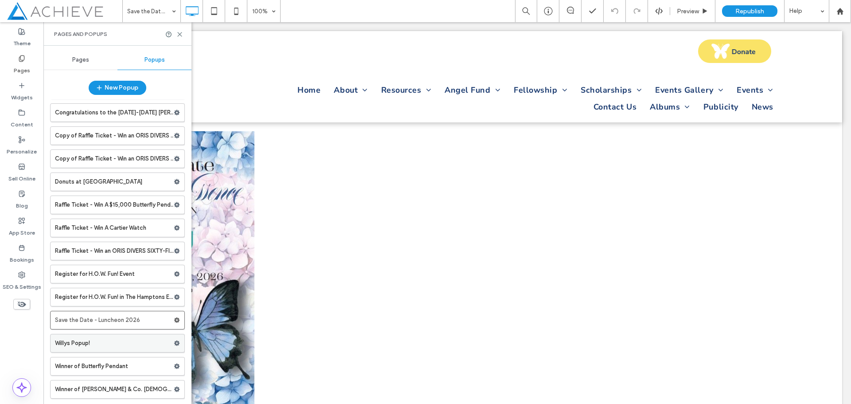
click at [115, 340] on label "Willys Popup!" at bounding box center [114, 343] width 119 height 18
click at [132, 318] on label "Save the Date - Luncheon 2026" at bounding box center [114, 320] width 119 height 18
click at [174, 317] on icon at bounding box center [177, 320] width 6 height 6
click at [174, 341] on icon at bounding box center [177, 343] width 6 height 6
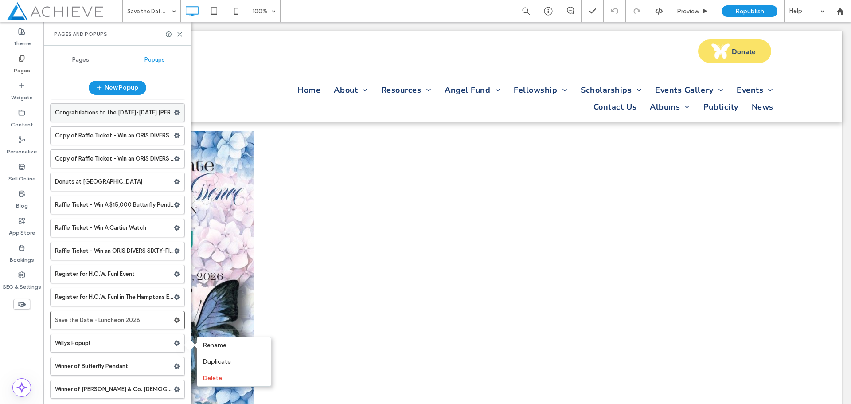
click at [174, 111] on use at bounding box center [177, 112] width 6 height 5
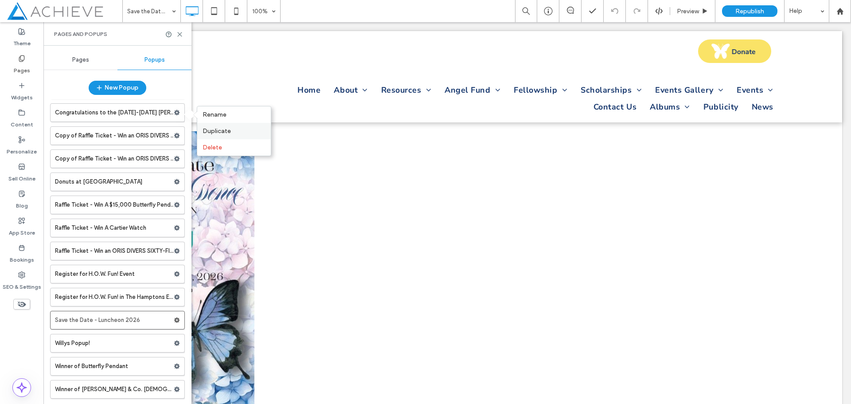
click at [207, 129] on span "Duplicate" at bounding box center [217, 131] width 28 height 8
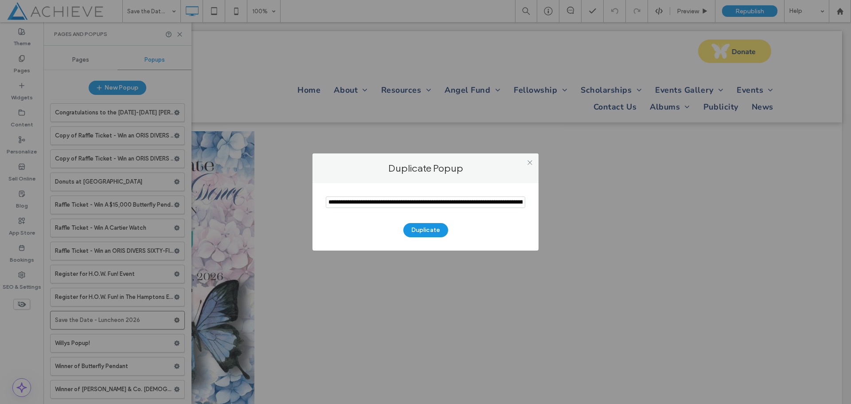
scroll to position [0, 57]
click at [429, 230] on button "Duplicate" at bounding box center [425, 230] width 45 height 14
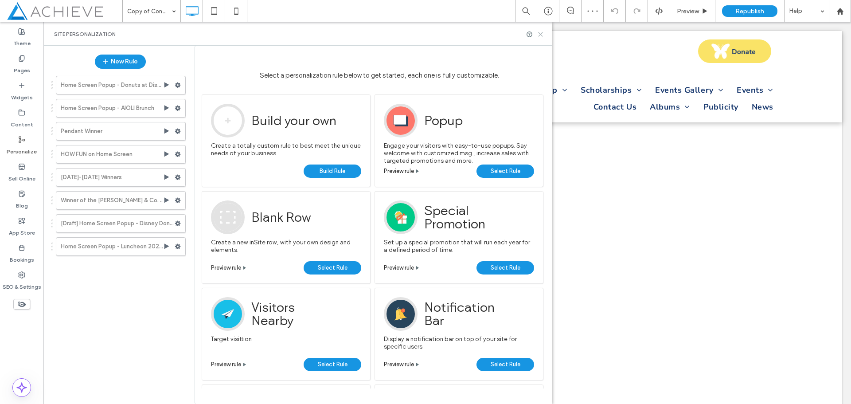
click at [540, 35] on use at bounding box center [541, 34] width 4 height 4
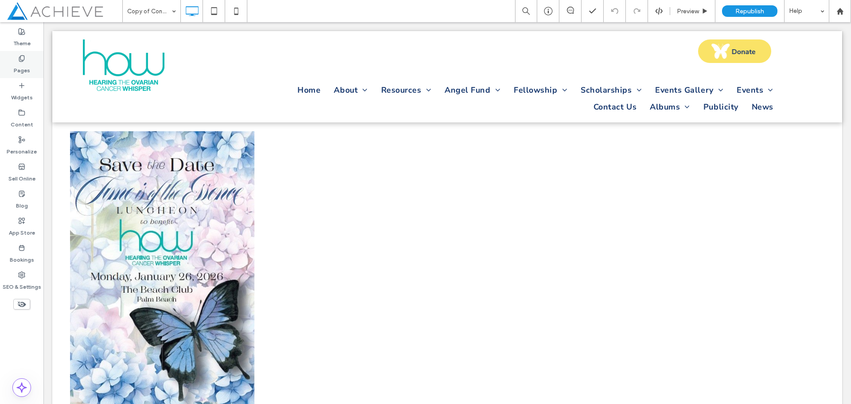
click at [21, 59] on icon at bounding box center [21, 58] width 7 height 7
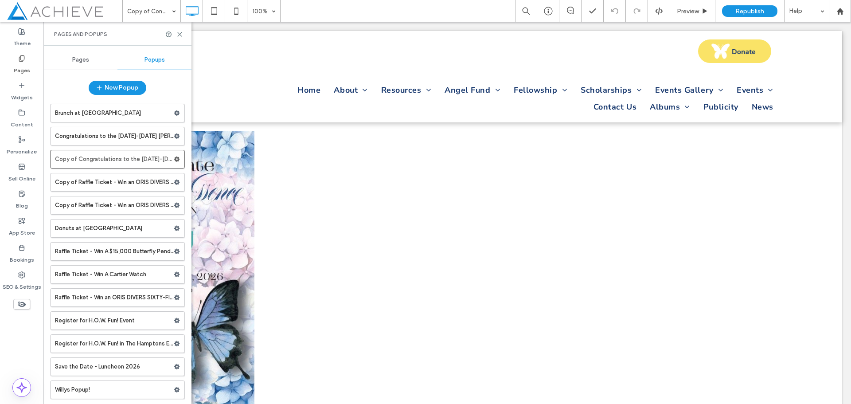
click at [145, 58] on span "Popups" at bounding box center [154, 59] width 20 height 7
click at [174, 160] on use at bounding box center [177, 158] width 6 height 5
click at [207, 191] on span "Delete" at bounding box center [213, 194] width 20 height 8
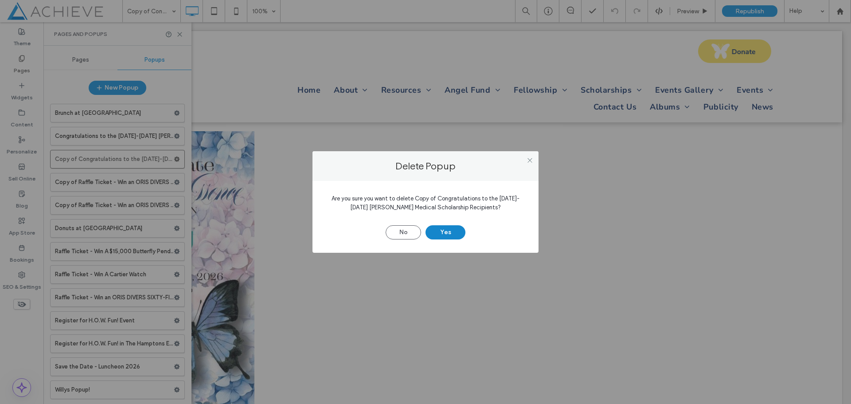
click at [447, 230] on button "Yes" at bounding box center [445, 232] width 40 height 14
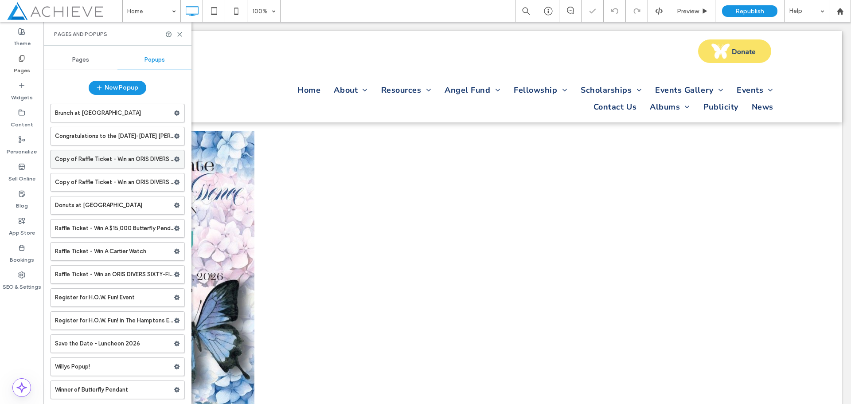
scroll to position [23, 0]
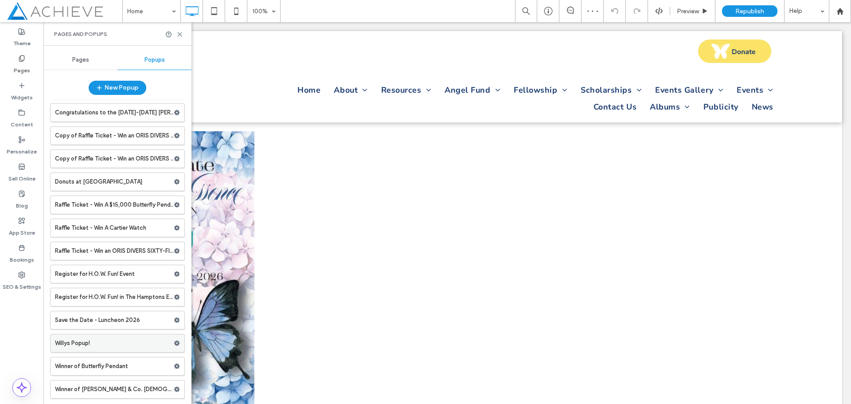
click at [174, 343] on icon at bounding box center [177, 343] width 6 height 6
click at [174, 320] on icon at bounding box center [177, 320] width 6 height 6
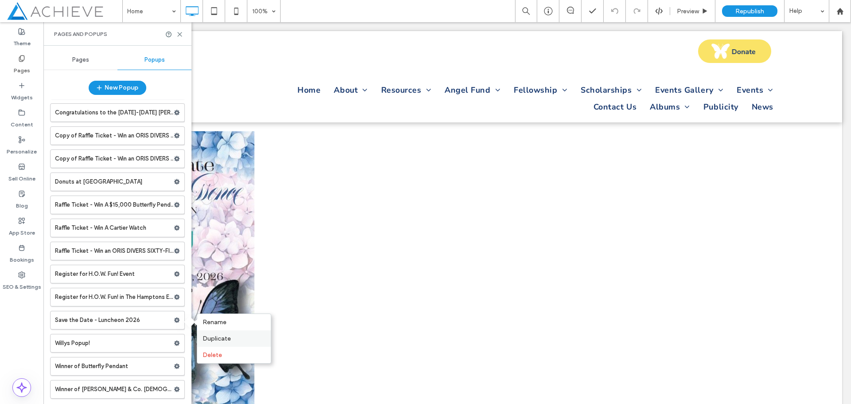
click at [204, 337] on span "Duplicate" at bounding box center [217, 339] width 28 height 8
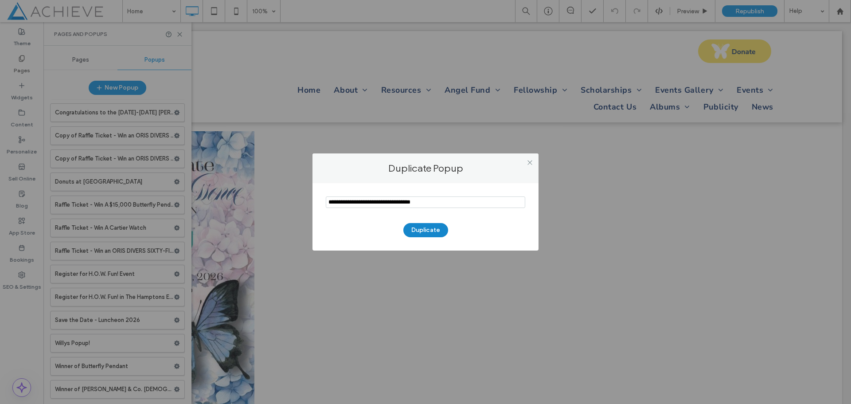
click at [433, 227] on button "Duplicate" at bounding box center [425, 230] width 45 height 14
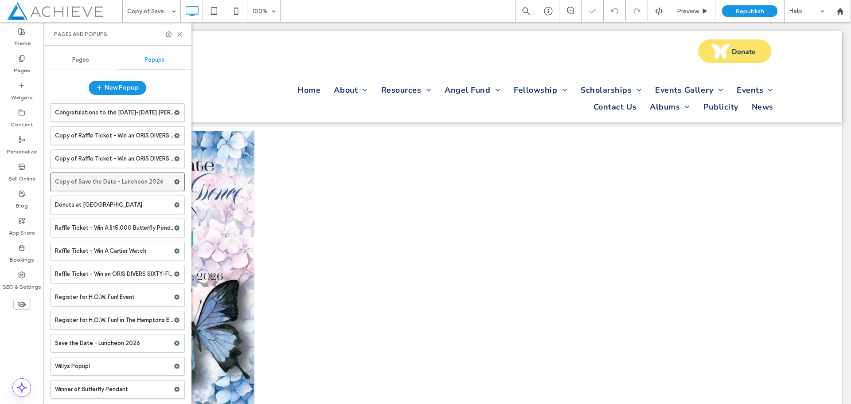
click at [129, 179] on label "Copy of Save the Date - Luncheon 2026" at bounding box center [114, 182] width 119 height 18
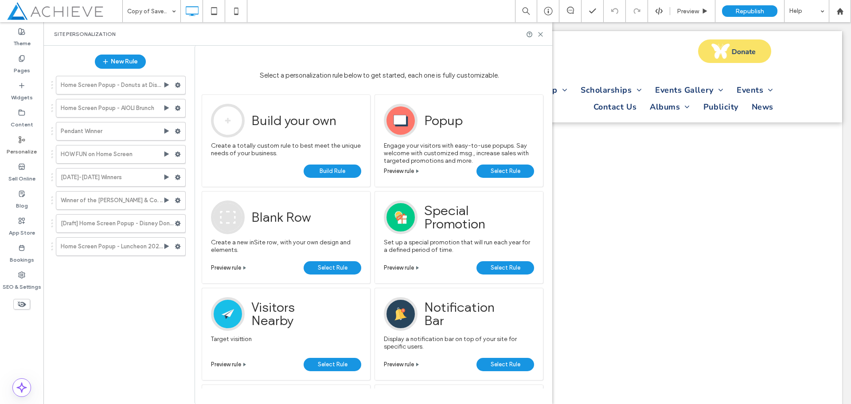
click at [503, 168] on span "Select Rule" at bounding box center [506, 170] width 30 height 13
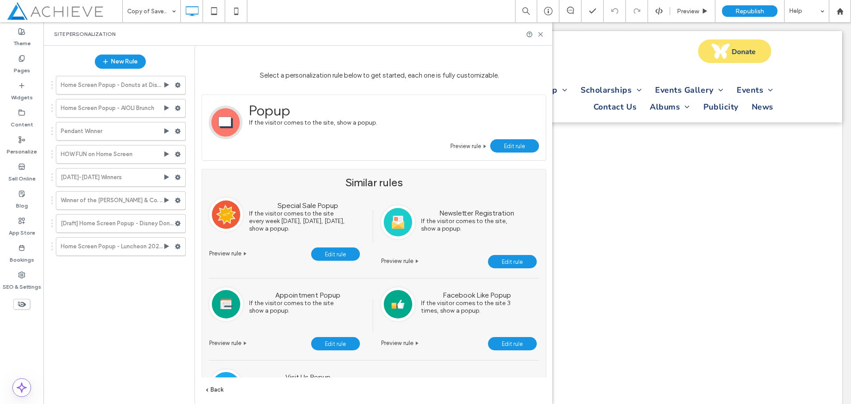
click at [518, 145] on span "Edit rule" at bounding box center [514, 146] width 21 height 7
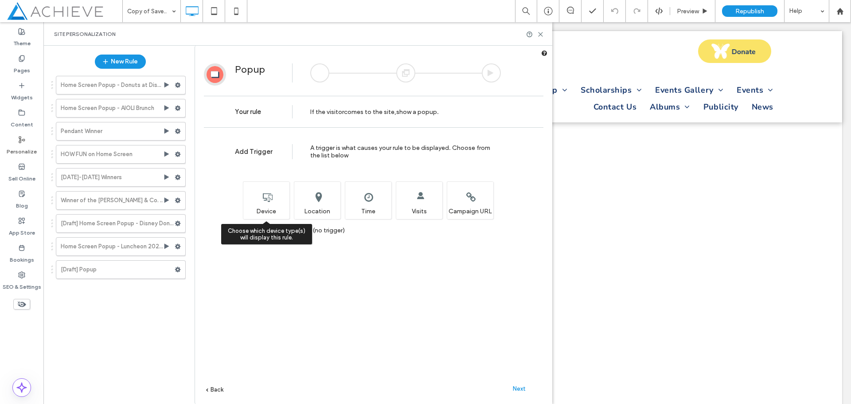
click at [278, 206] on div "Choose which device type(s) will display this rule. Device" at bounding box center [266, 200] width 47 height 38
click at [309, 202] on div "Target visitors based on their physical location. Location" at bounding box center [317, 200] width 47 height 38
click at [308, 202] on div "Target visitors based on their physical location. Location" at bounding box center [317, 200] width 47 height 38
click at [275, 199] on div "Choose which device type(s) will display this rule. Device" at bounding box center [266, 200] width 47 height 38
click at [269, 198] on div "Choose which device type(s) will display this rule. Device" at bounding box center [266, 200] width 47 height 38
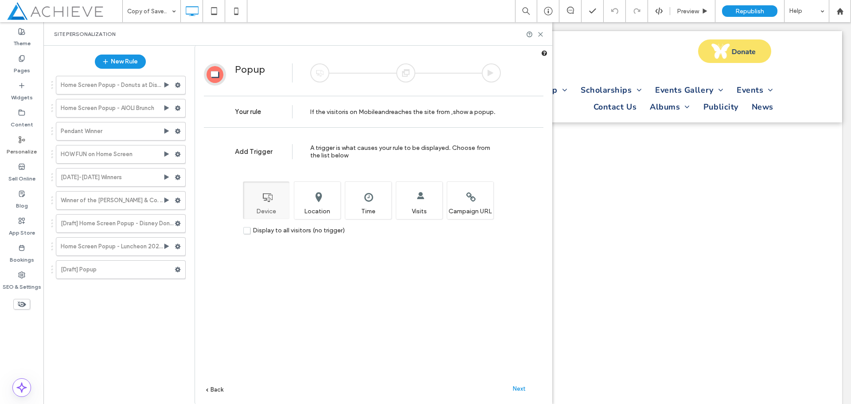
click at [311, 252] on div "Add Trigger A trigger is what causes your rule to be displayed. Choose from the…" at bounding box center [373, 281] width 357 height 298
click at [247, 231] on label "Display to all visitors (no trigger)" at bounding box center [293, 230] width 101 height 8
click at [521, 386] on span "Next" at bounding box center [519, 388] width 13 height 7
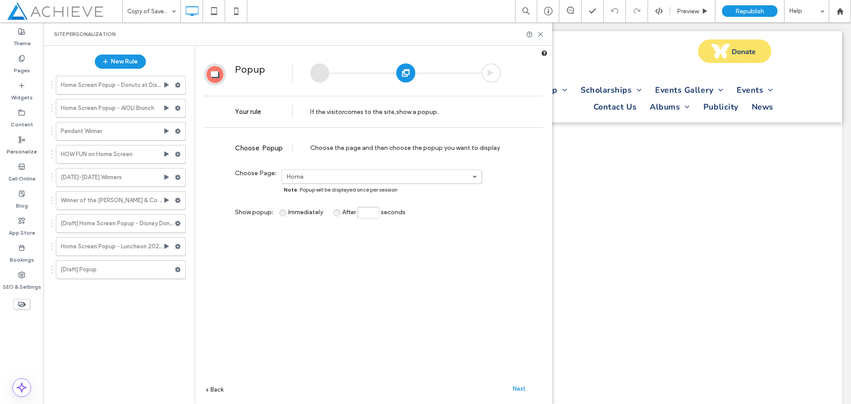
click at [519, 388] on span "Next" at bounding box center [519, 388] width 13 height 7
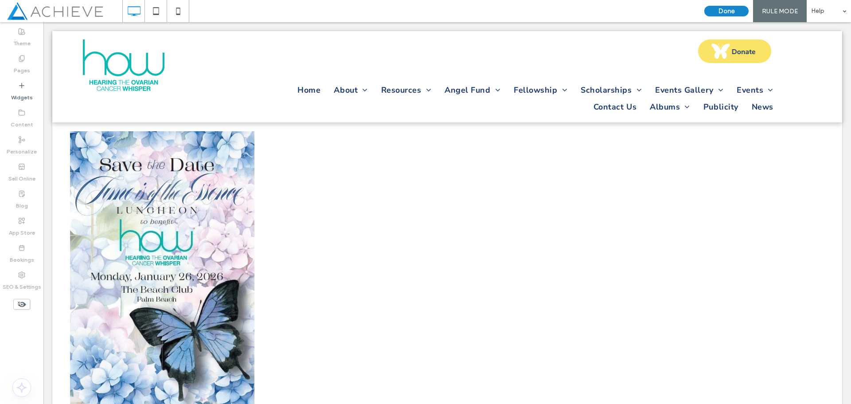
click at [725, 14] on button "Done" at bounding box center [726, 11] width 44 height 11
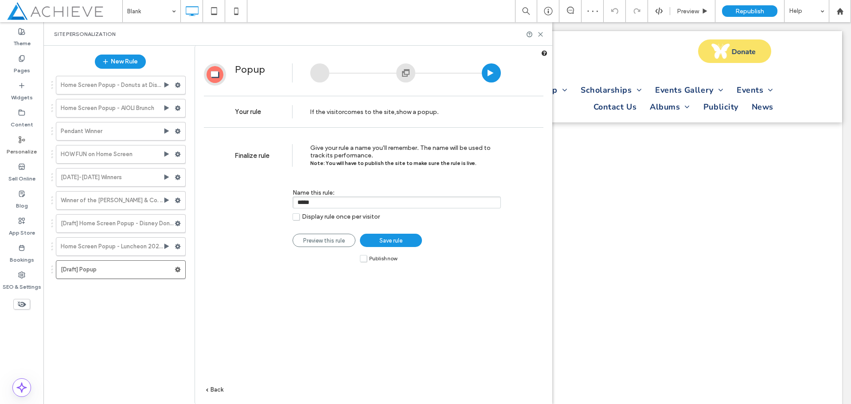
click at [363, 258] on label "Publish now" at bounding box center [378, 258] width 37 height 8
click at [401, 238] on span "Save rule" at bounding box center [390, 240] width 23 height 7
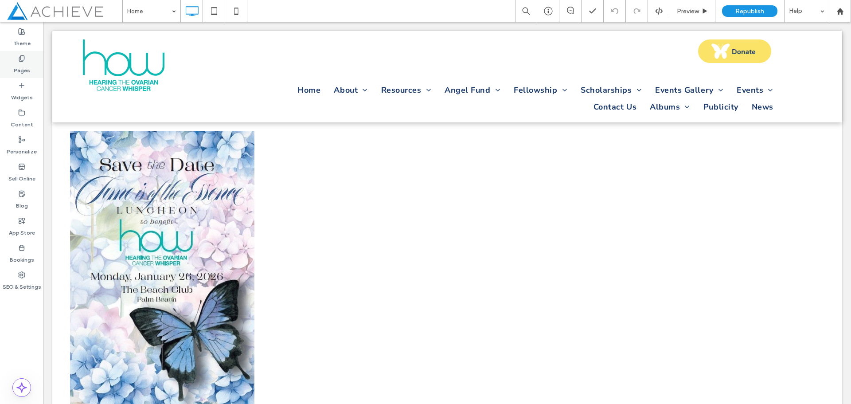
click at [21, 66] on label "Pages" at bounding box center [22, 68] width 16 height 12
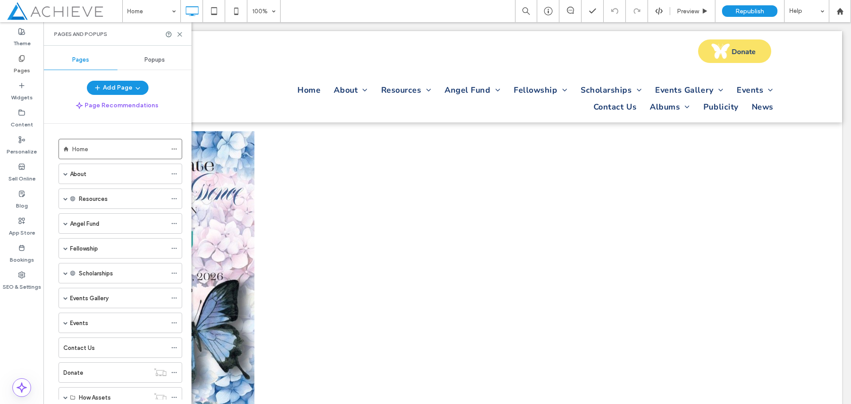
click at [149, 54] on div "Popups" at bounding box center [154, 60] width 74 height 20
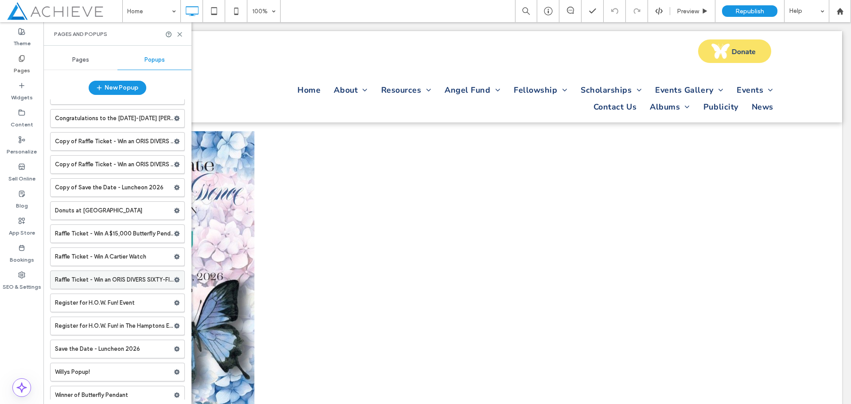
scroll to position [70, 0]
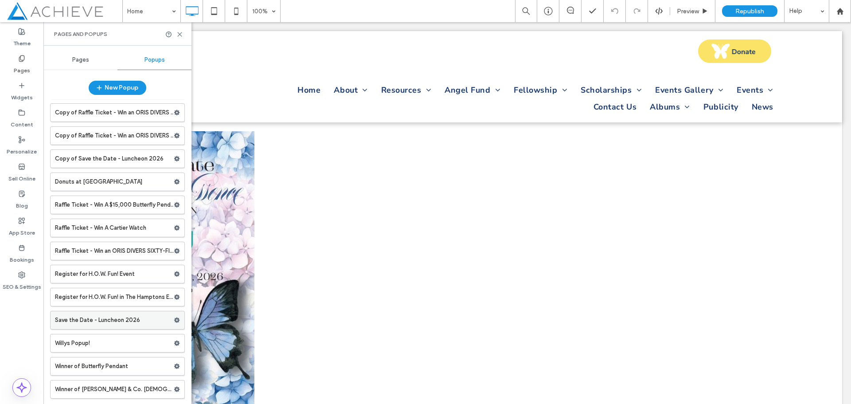
click at [145, 318] on label "Save the Date - Luncheon 2026" at bounding box center [114, 320] width 119 height 18
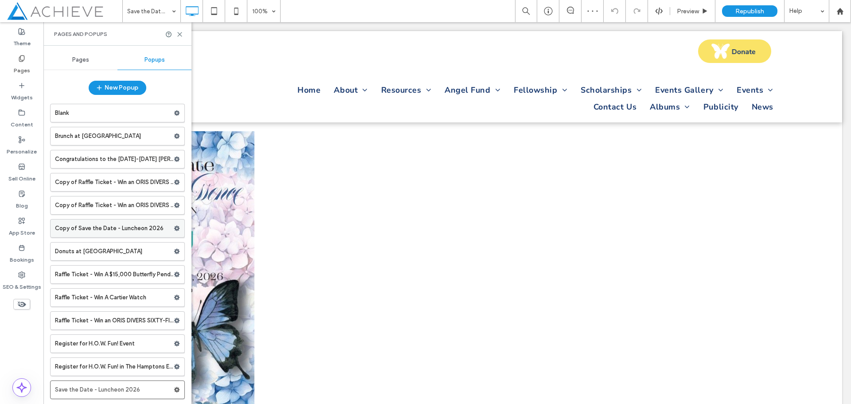
click at [138, 228] on label "Copy of Save the Date - Luncheon 2026" at bounding box center [114, 228] width 119 height 18
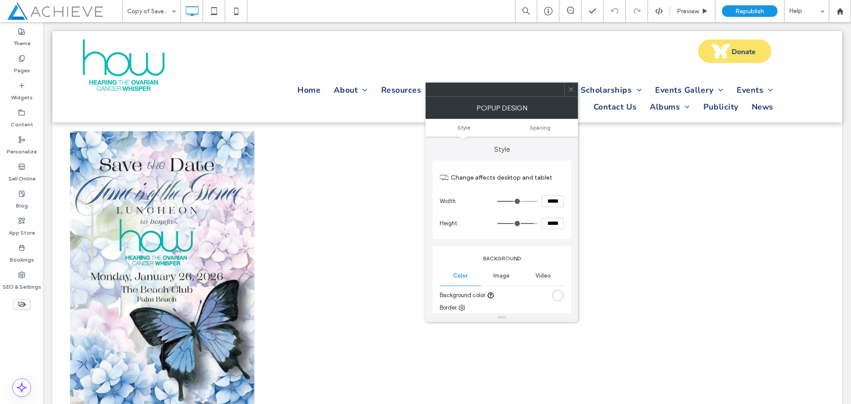
click at [570, 90] on icon at bounding box center [571, 89] width 7 height 7
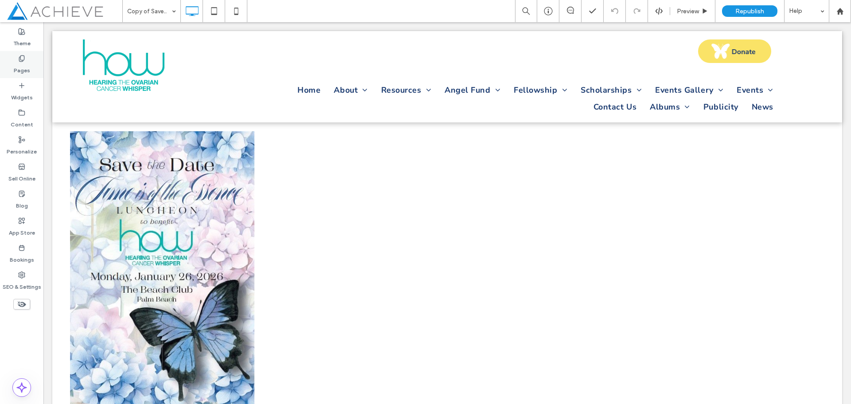
click at [14, 56] on div "Pages" at bounding box center [21, 64] width 43 height 27
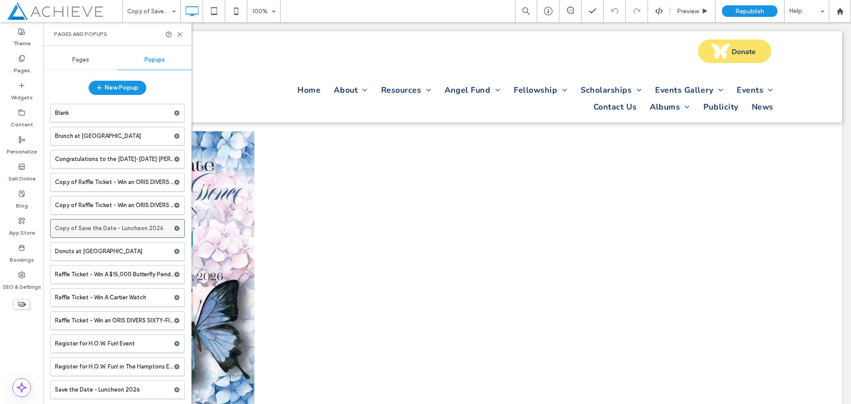
click at [174, 228] on icon at bounding box center [177, 228] width 6 height 6
click at [207, 264] on span "Delete" at bounding box center [213, 263] width 20 height 8
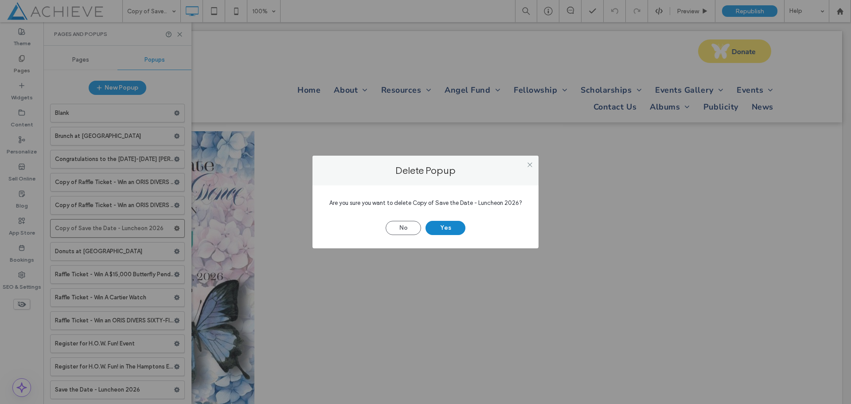
click at [448, 225] on button "Yes" at bounding box center [445, 228] width 40 height 14
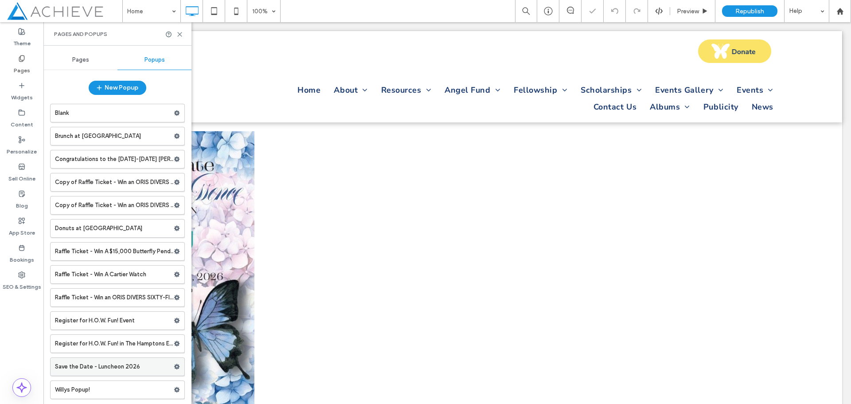
scroll to position [47, 0]
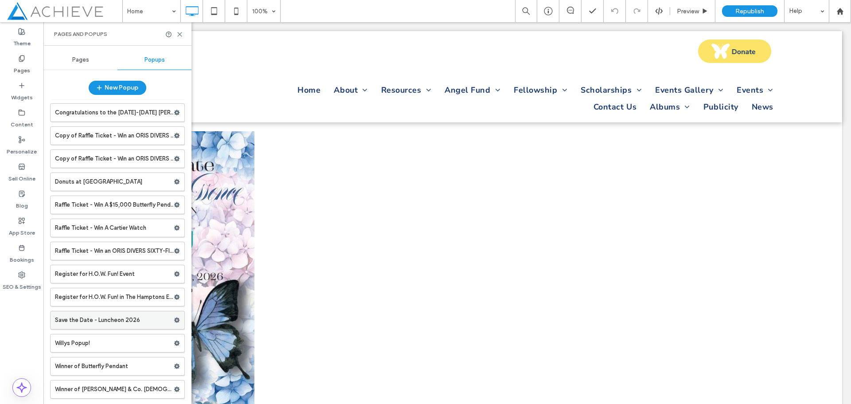
click at [157, 320] on label "Save the Date - Luncheon 2026" at bounding box center [114, 320] width 119 height 18
